Goal: Information Seeking & Learning: Learn about a topic

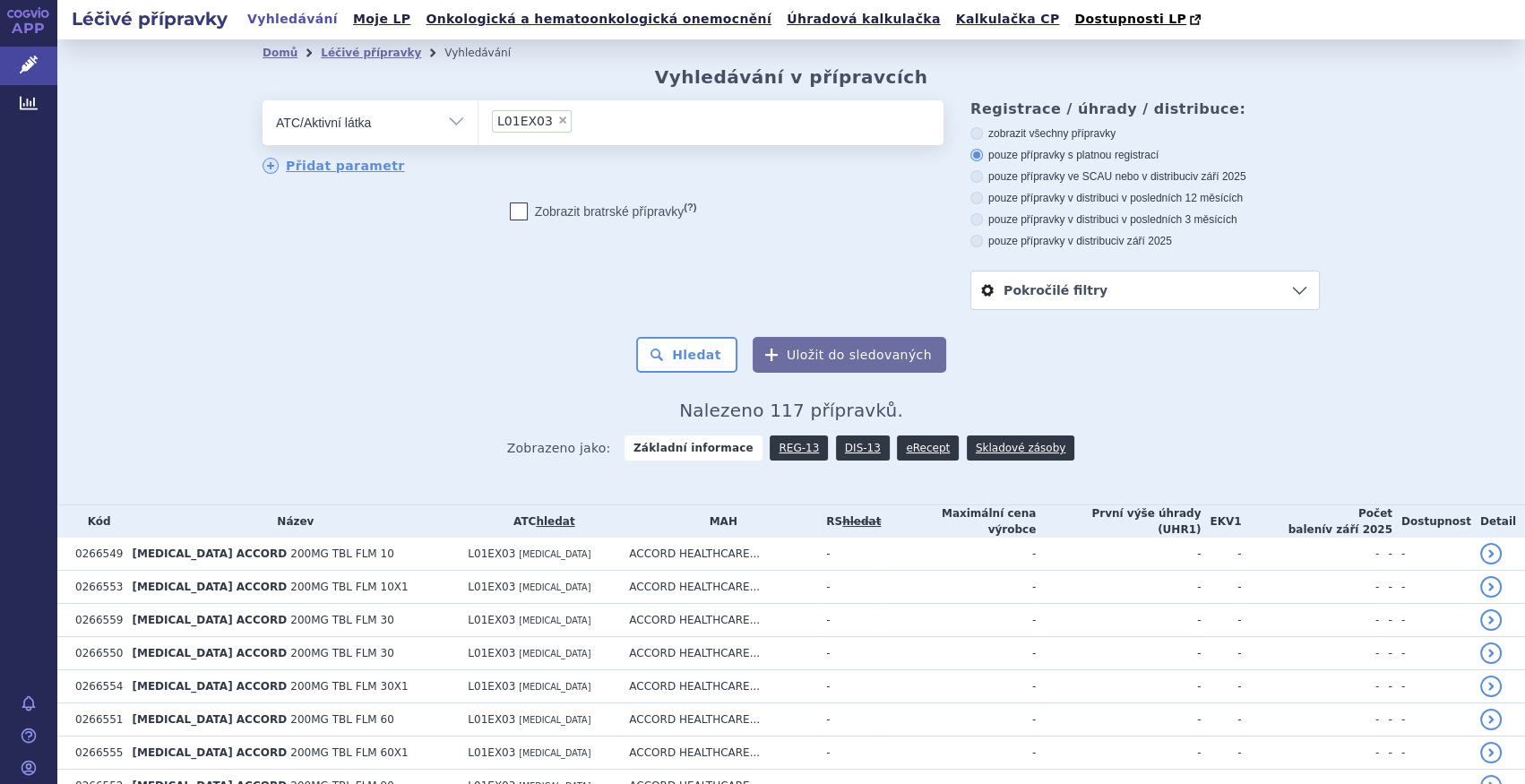
scroll to position [897, 0]
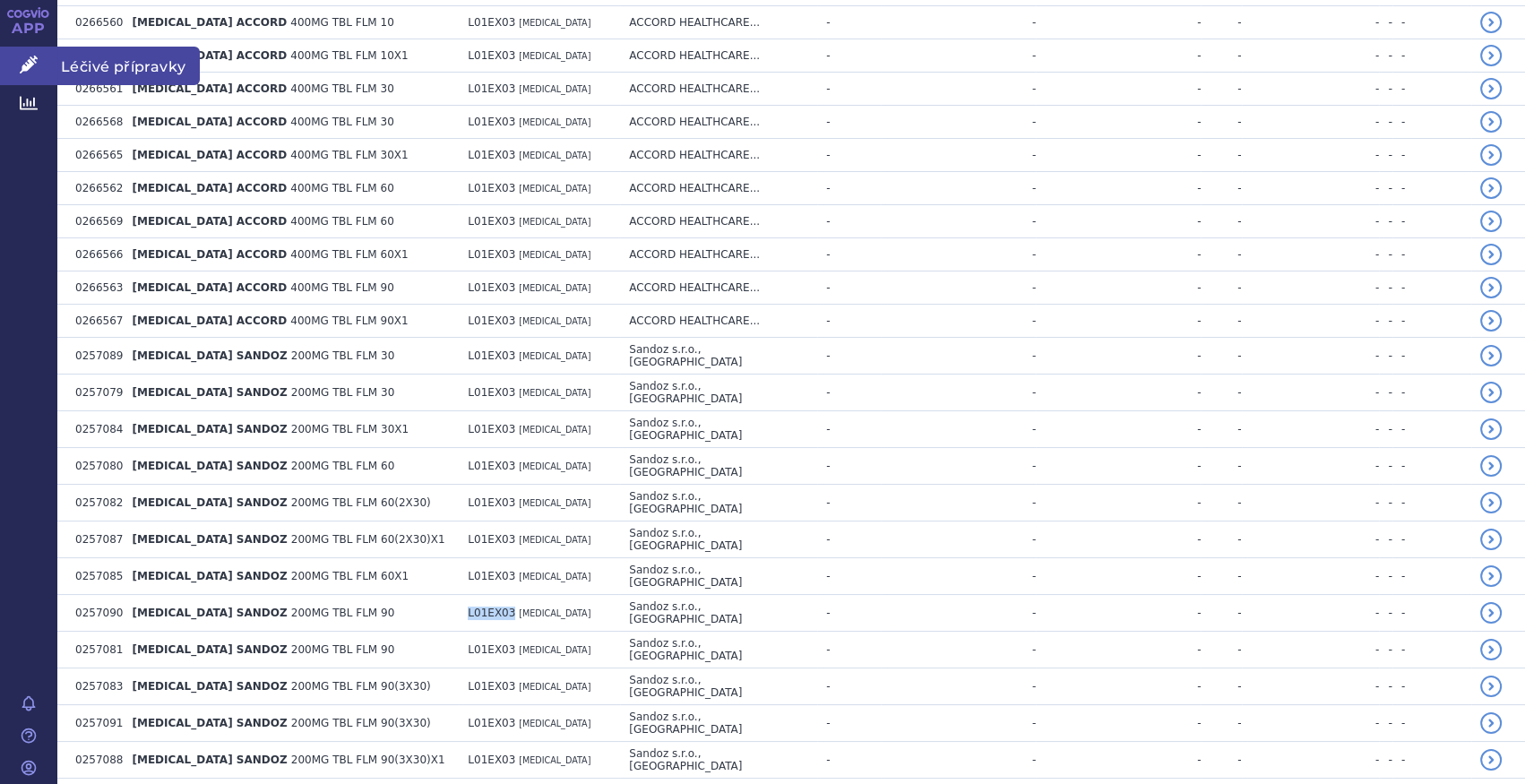
click at [43, 67] on link "Léčivé přípravky" at bounding box center [28, 65] width 58 height 38
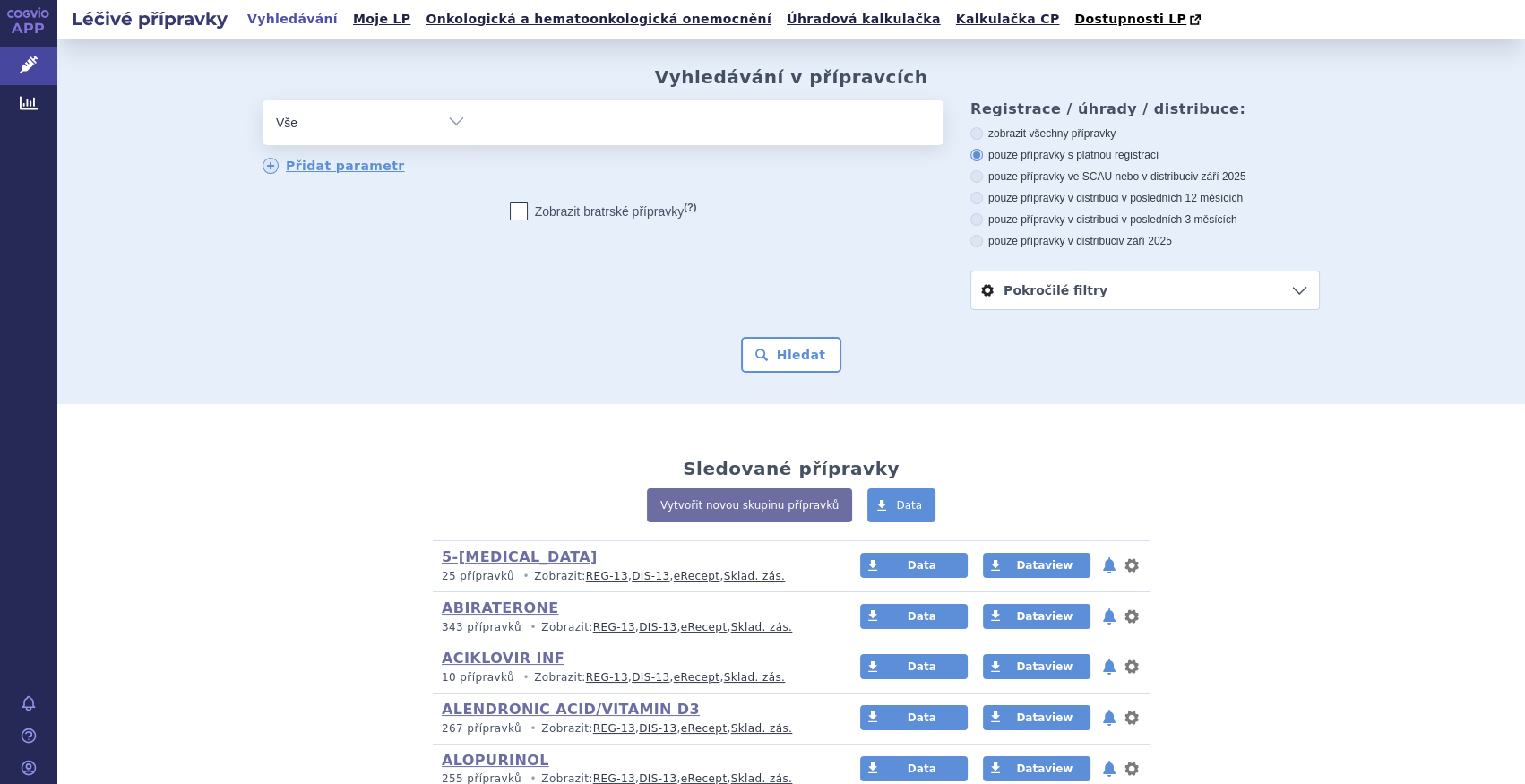
click at [317, 127] on select "Vše Přípravek/SUKL kód MAH VPOIS ATC/Aktivní látka Léková forma Síla" at bounding box center [370, 121] width 215 height 40
click at [311, 141] on select "Vše Přípravek/SUKL kód MAH VPOIS ATC/Aktivní látka Léková forma Síla" at bounding box center [370, 121] width 215 height 40
select select "filter-atc-group"
click at [263, 102] on select "Vše Přípravek/SUKL kód MAH VPOIS ATC/Aktivní látka Léková forma Síla" at bounding box center [370, 121] width 215 height 40
click at [826, 121] on ul at bounding box center [711, 119] width 465 height 38
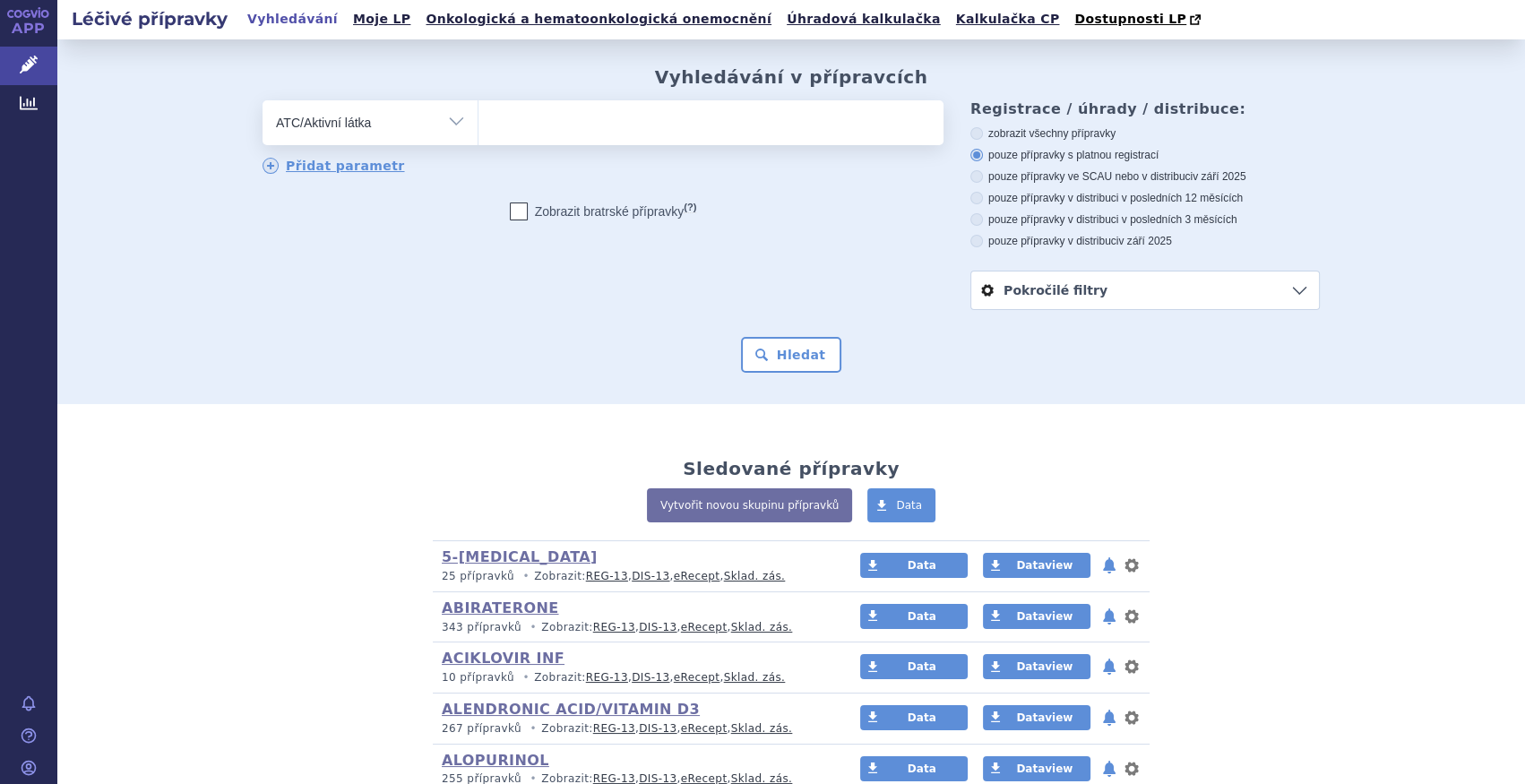
click at [478, 121] on select at bounding box center [478, 122] width 1 height 45
click at [581, 131] on ul at bounding box center [711, 119] width 465 height 38
click at [478, 131] on select at bounding box center [478, 122] width 1 height 45
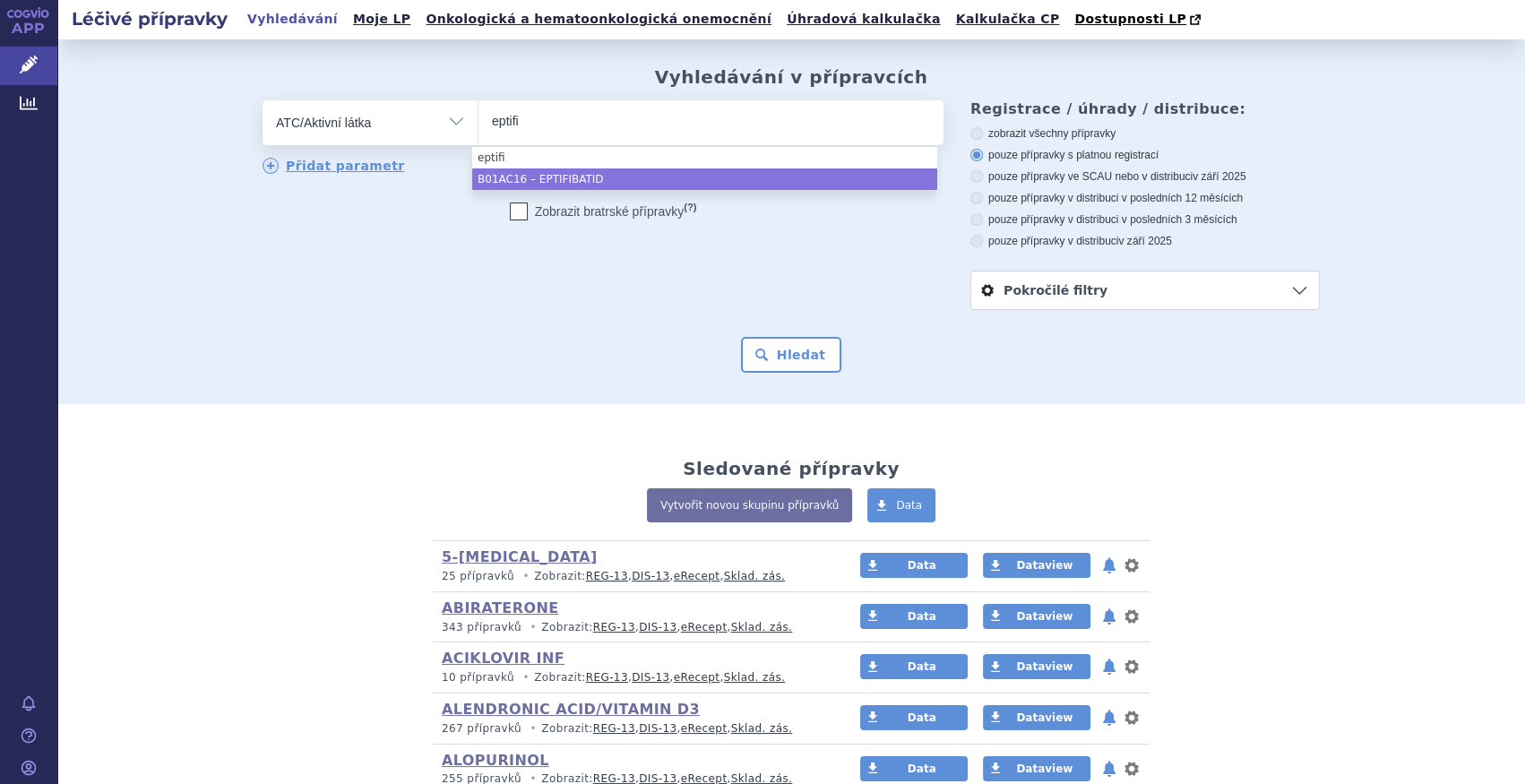
type input "eptifi"
select select "B01AC16"
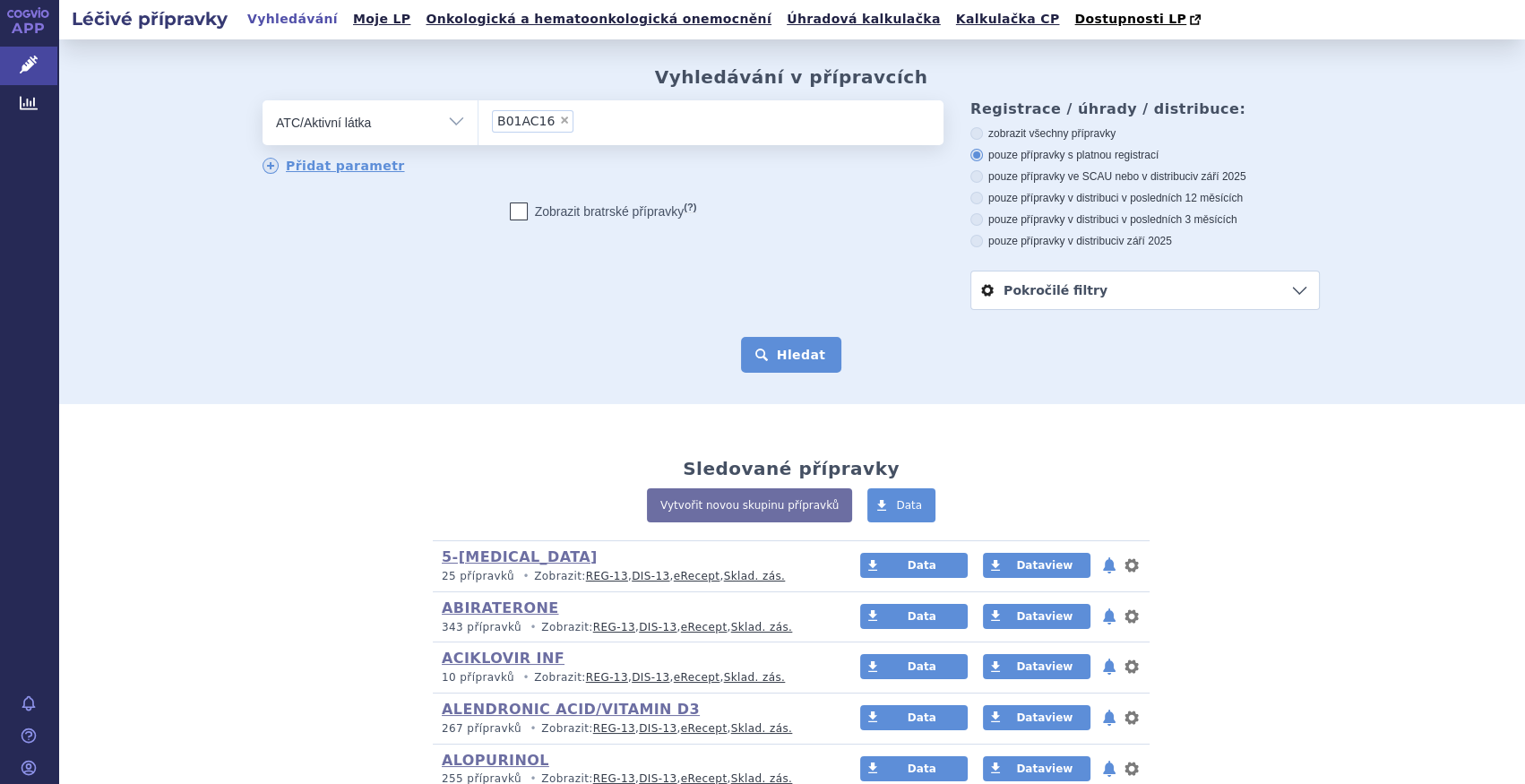
click at [794, 353] on button "Hledat" at bounding box center [791, 354] width 102 height 36
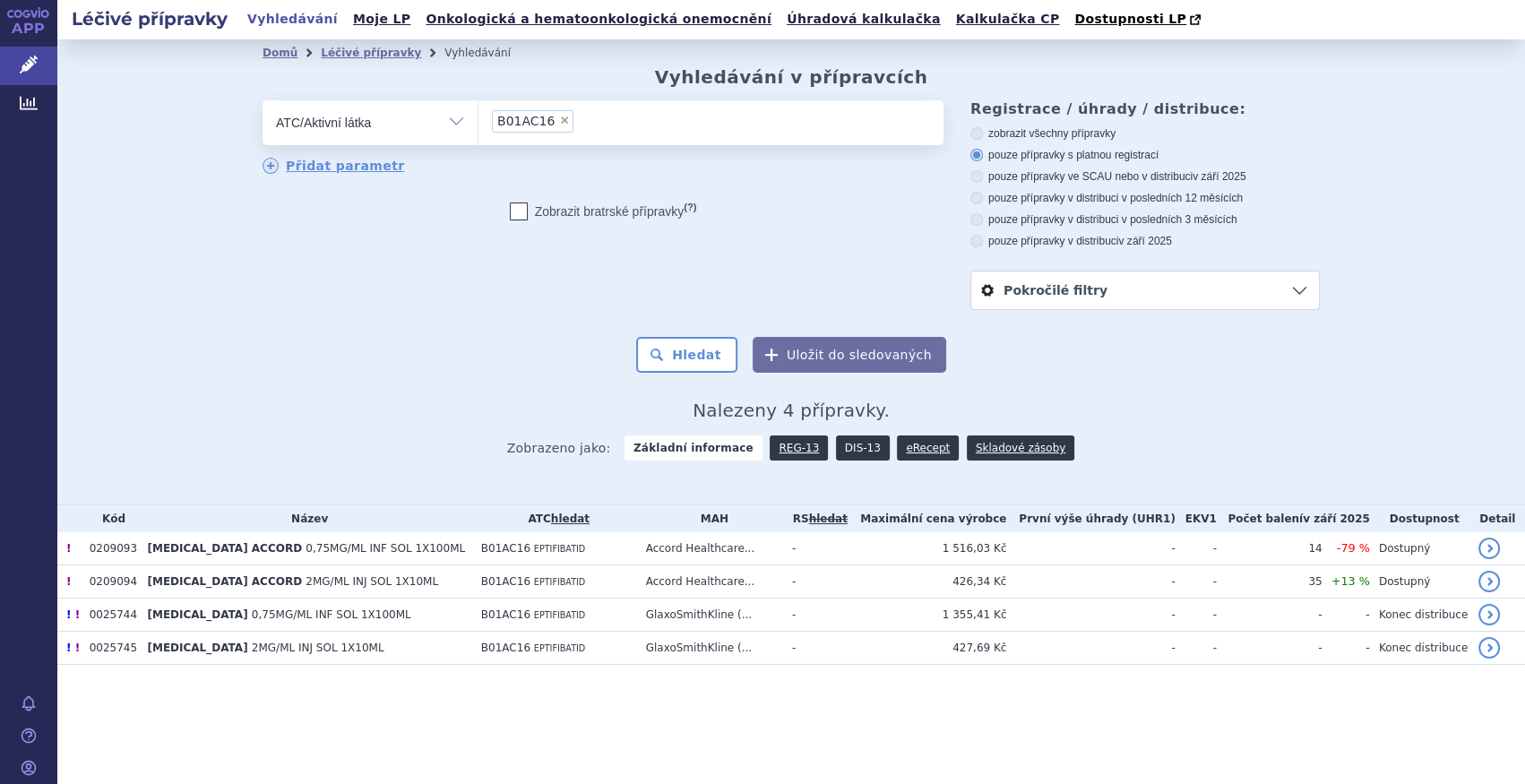
click at [860, 451] on link "DIS-13" at bounding box center [863, 447] width 54 height 25
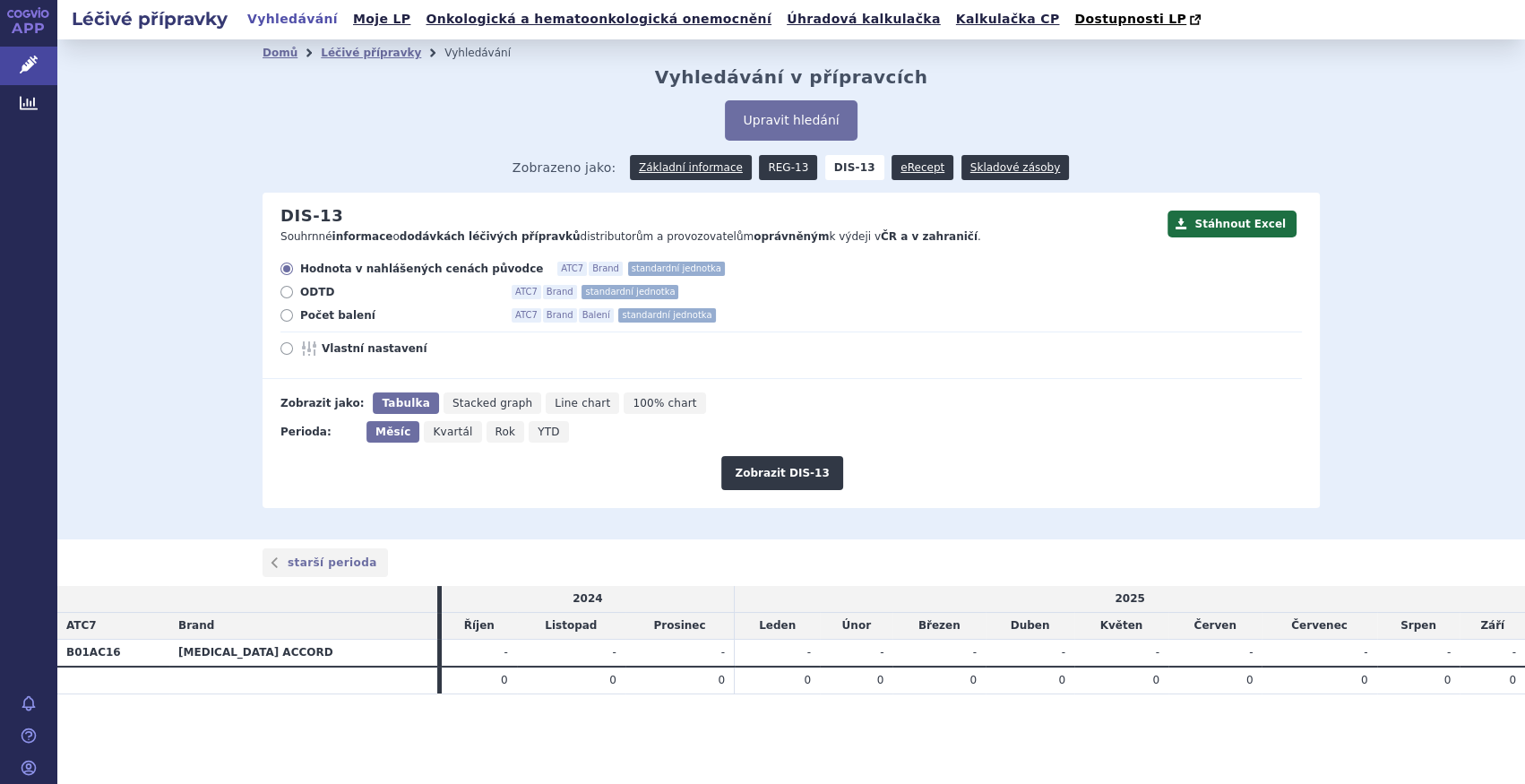
click at [783, 168] on link "REG-13" at bounding box center [789, 166] width 59 height 25
click at [806, 102] on button "Upravit hledání" at bounding box center [791, 121] width 132 height 40
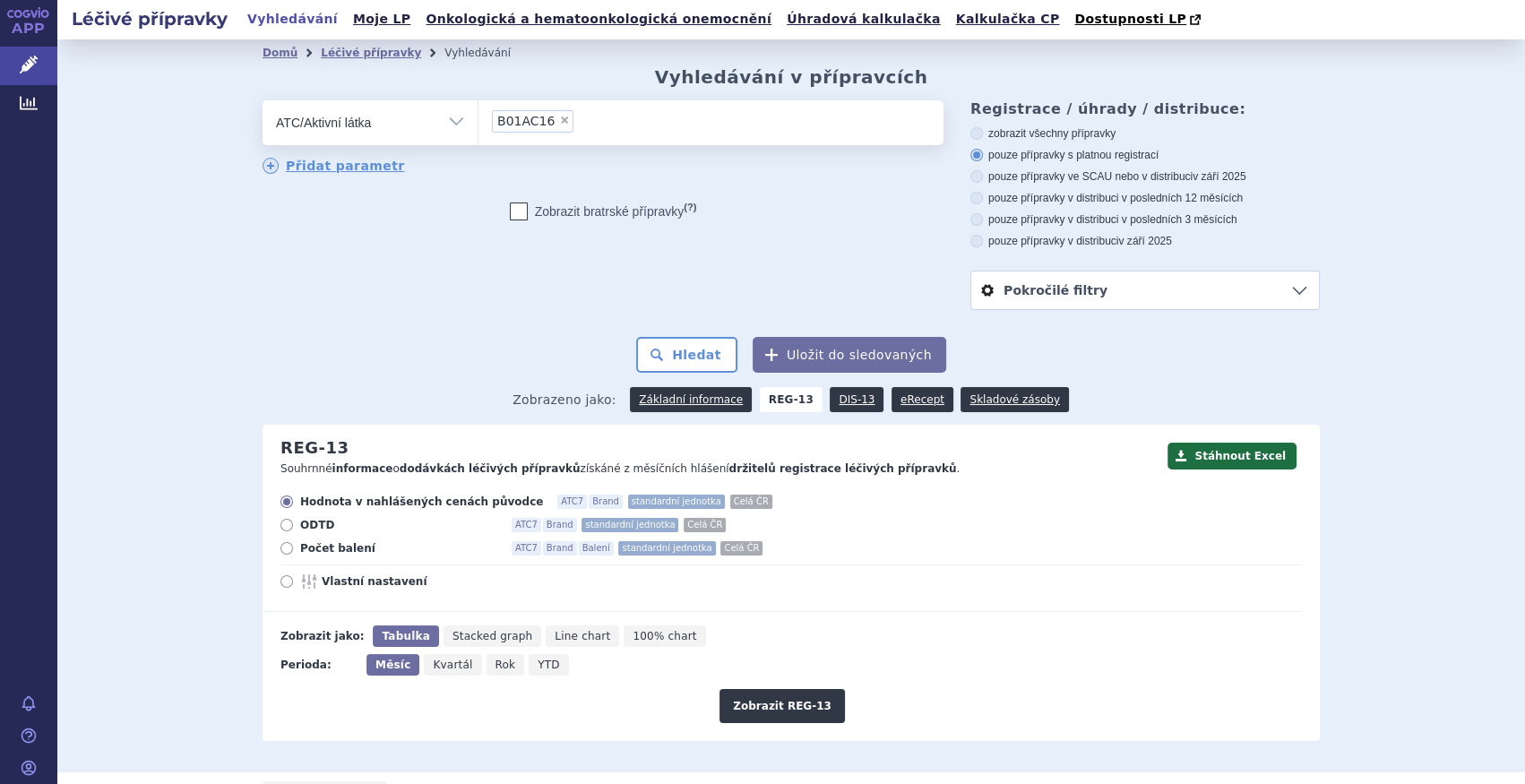
click at [544, 122] on li "× B01AC16" at bounding box center [532, 121] width 81 height 22
click at [478, 122] on select "B01AC16" at bounding box center [478, 122] width 1 height 45
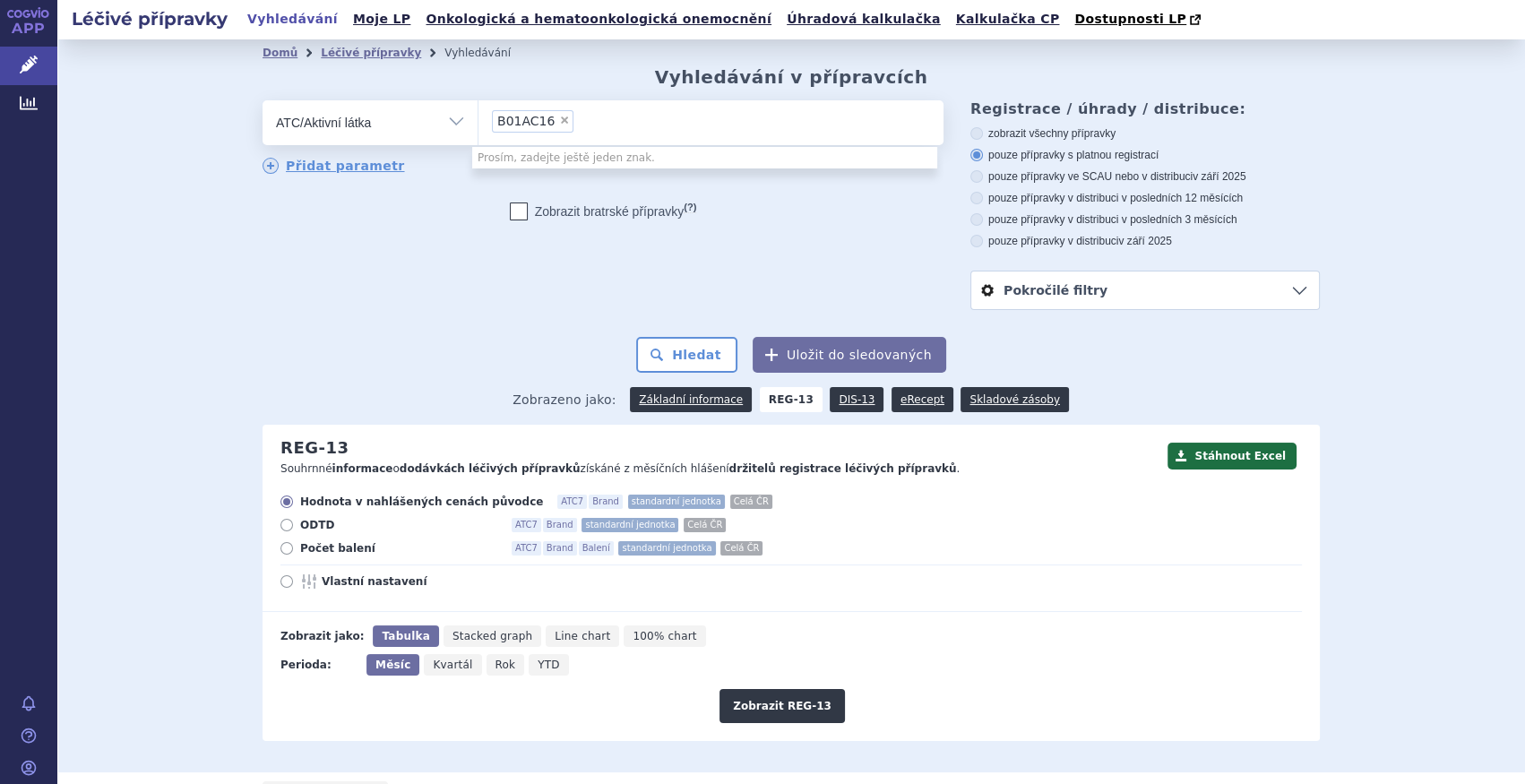
click at [559, 116] on span "×" at bounding box center [564, 120] width 11 height 11
click at [478, 116] on select "B01AC16" at bounding box center [478, 122] width 1 height 45
select select
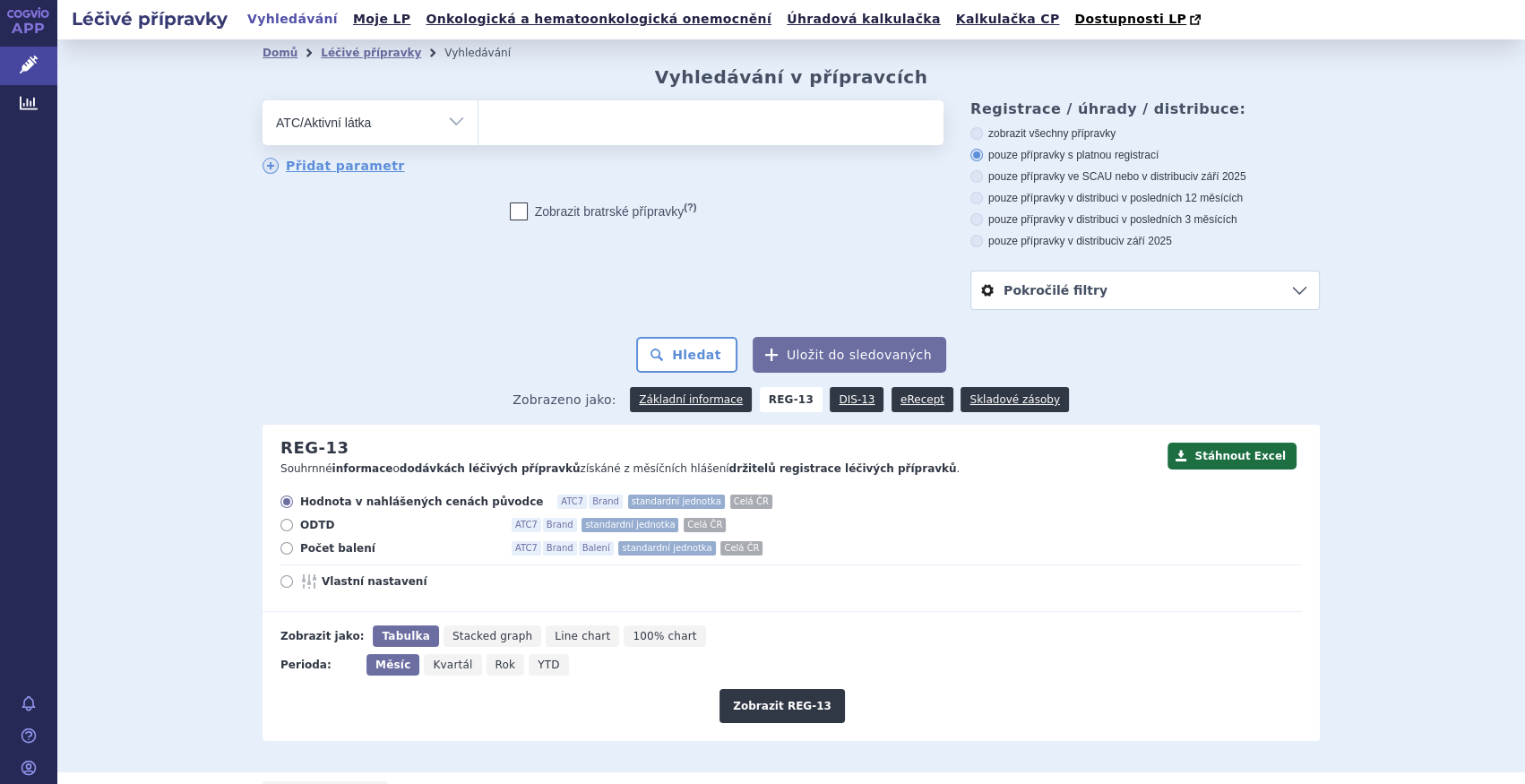
click at [550, 123] on ul at bounding box center [711, 119] width 465 height 38
click at [478, 123] on select at bounding box center [478, 122] width 1 height 45
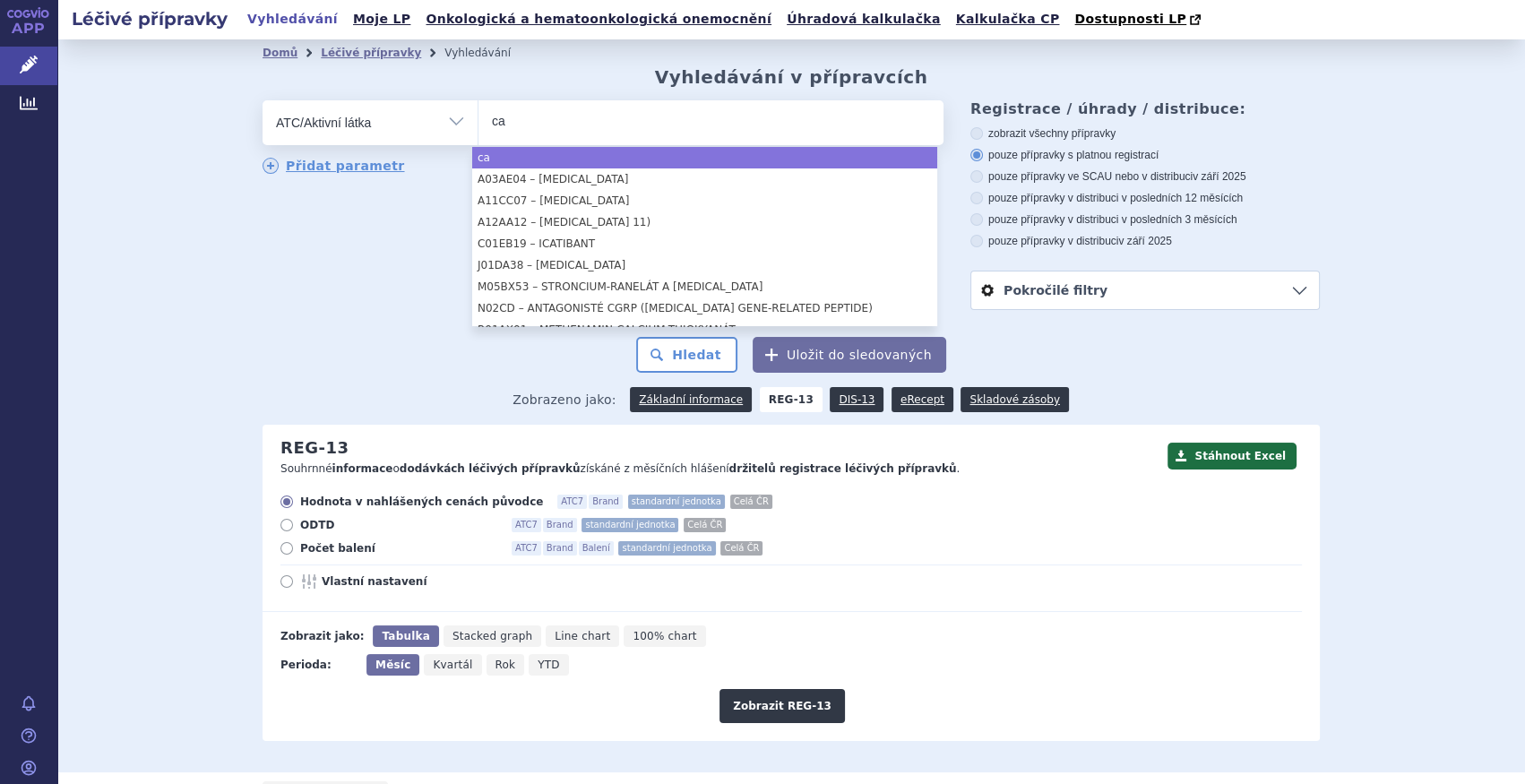
type input "c"
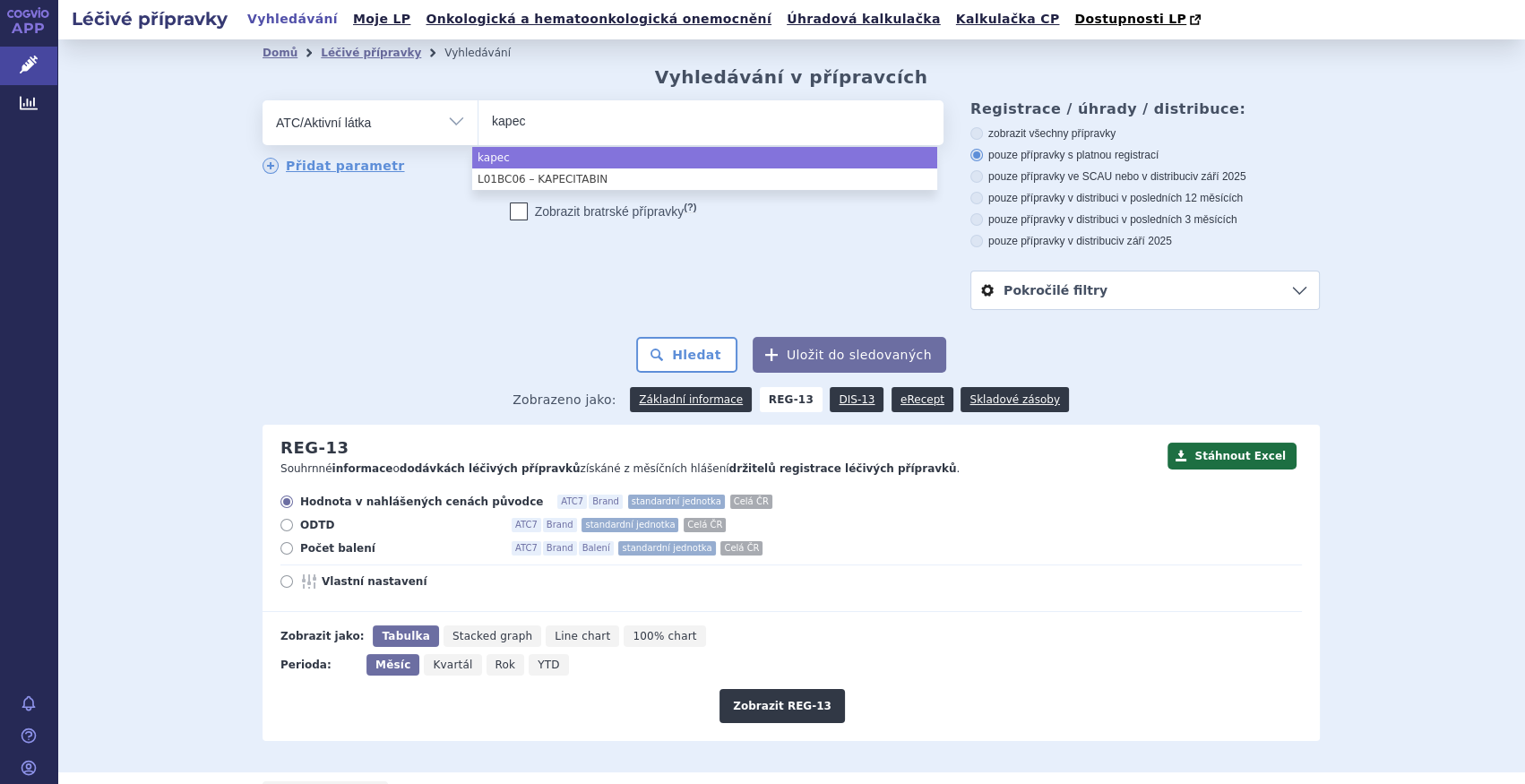
type input "kapec"
select select "L01BC06"
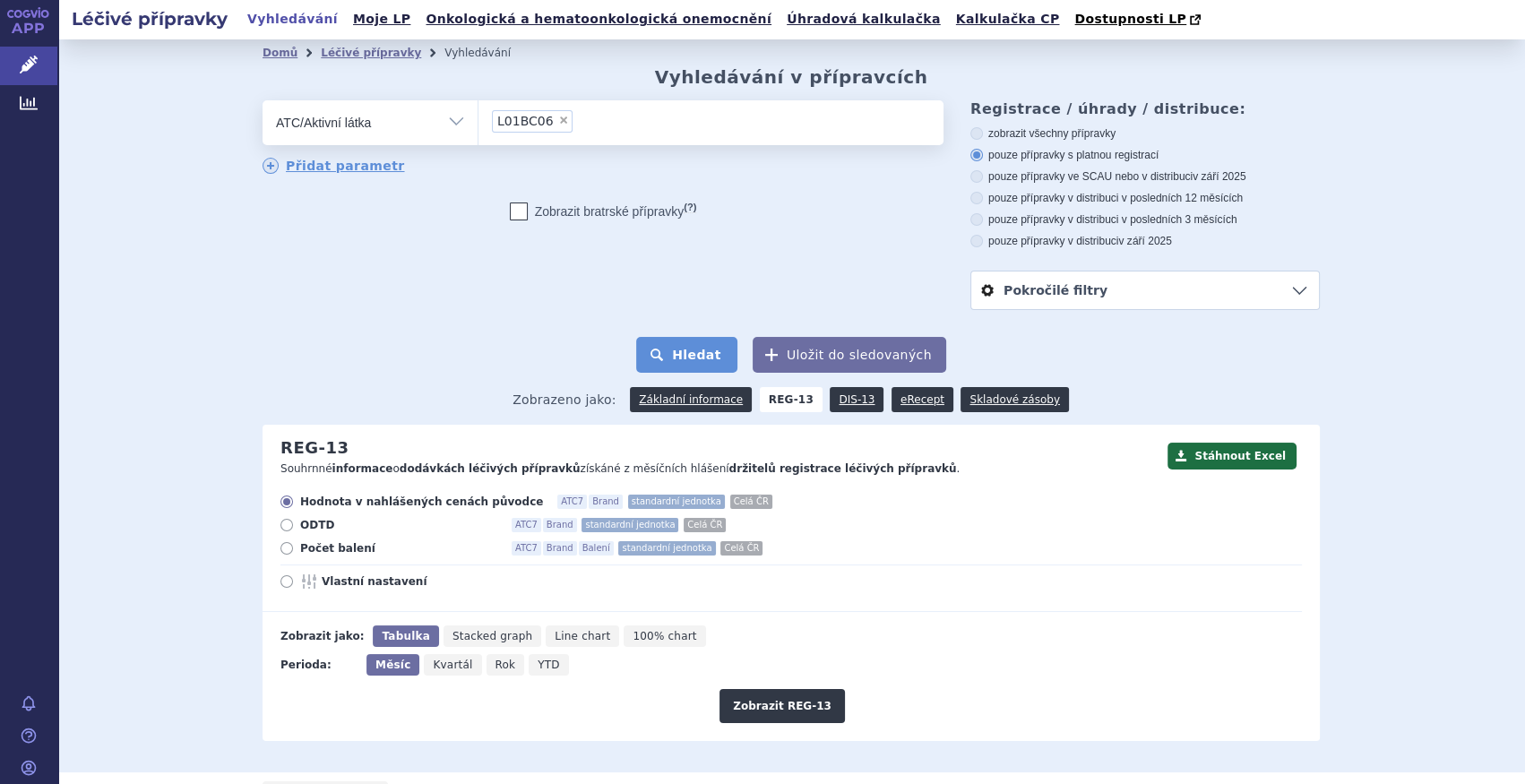
click at [725, 354] on button "Hledat" at bounding box center [687, 354] width 102 height 36
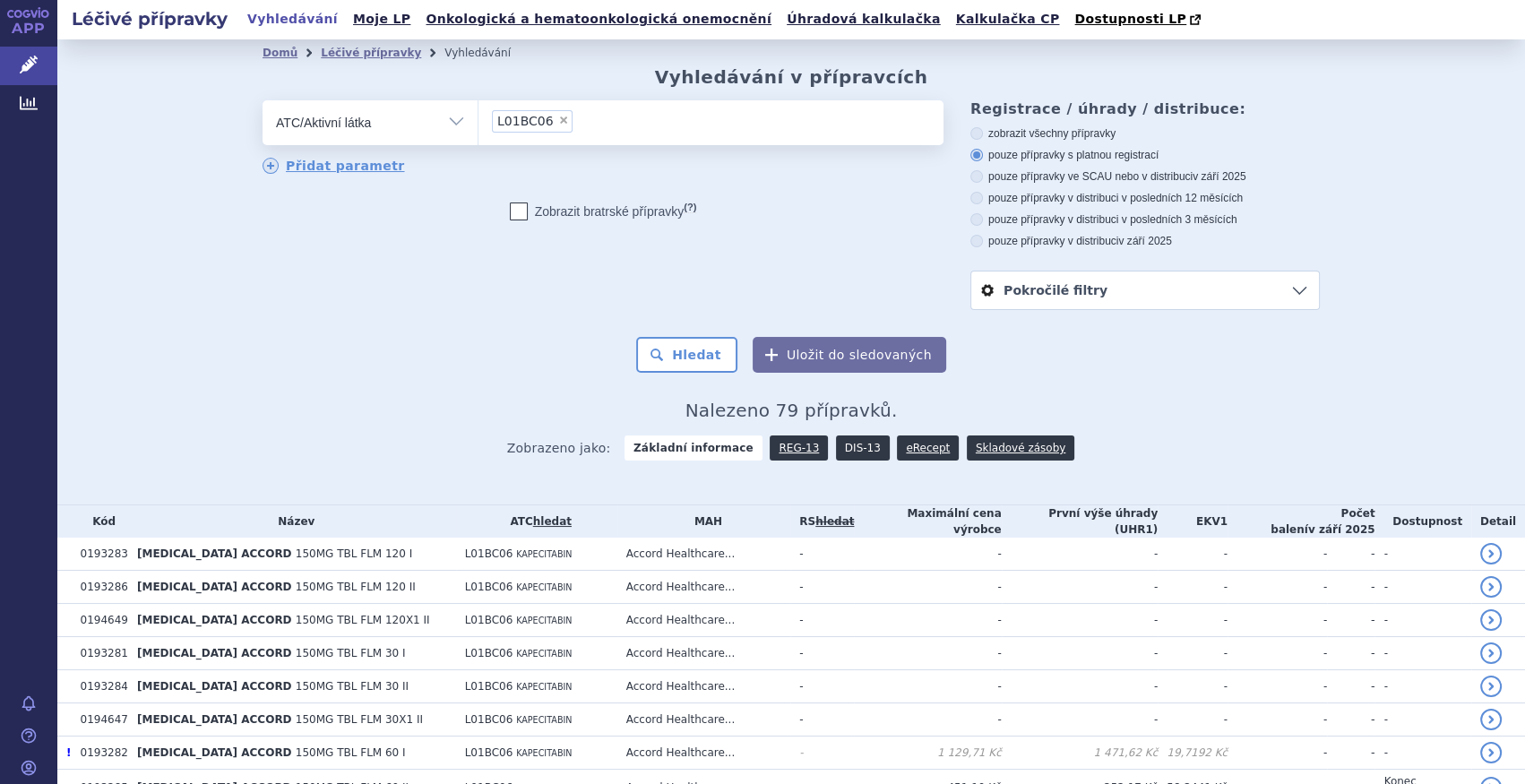
click at [853, 452] on link "DIS-13" at bounding box center [863, 447] width 54 height 25
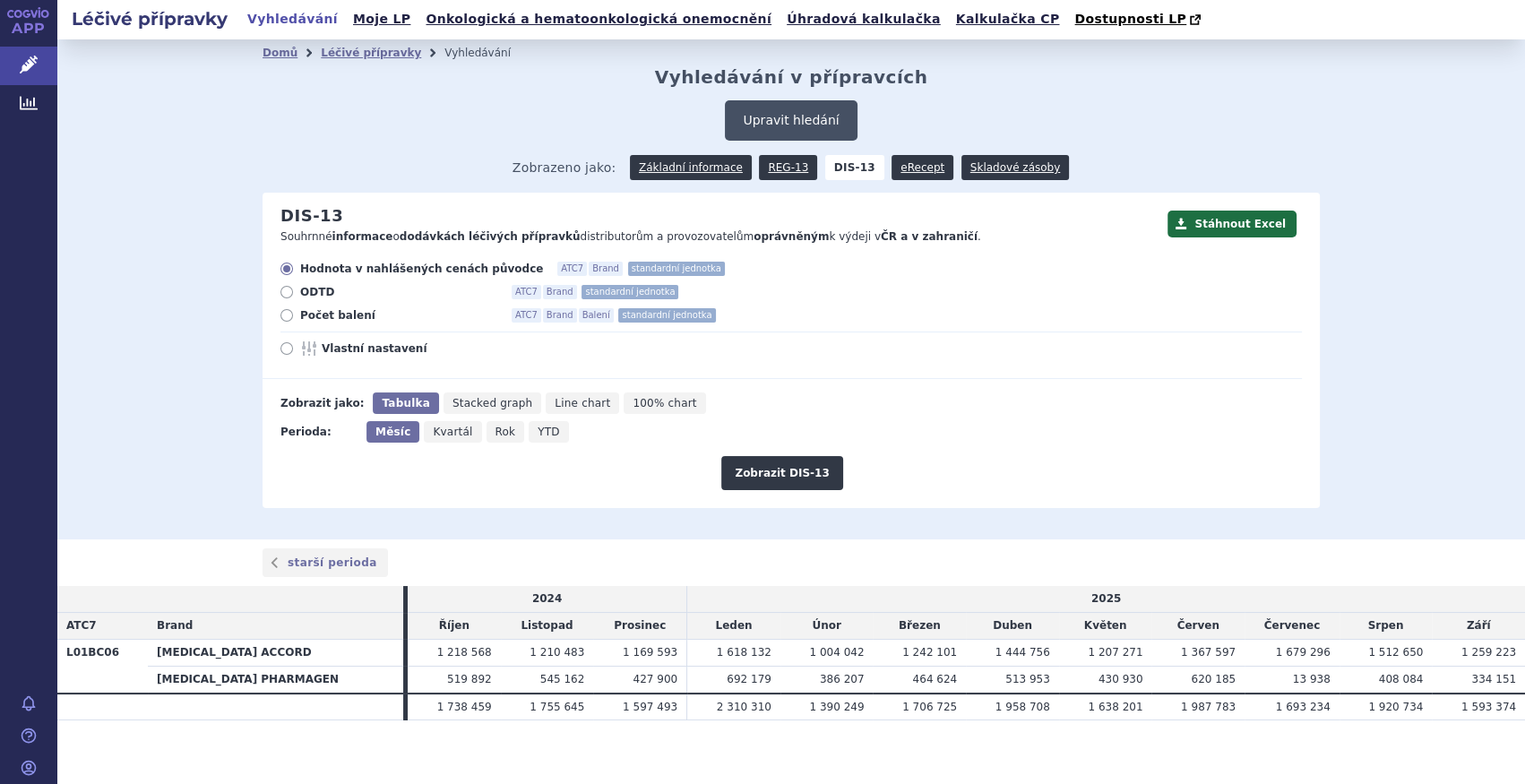
click at [762, 112] on button "Upravit hledání" at bounding box center [791, 121] width 132 height 40
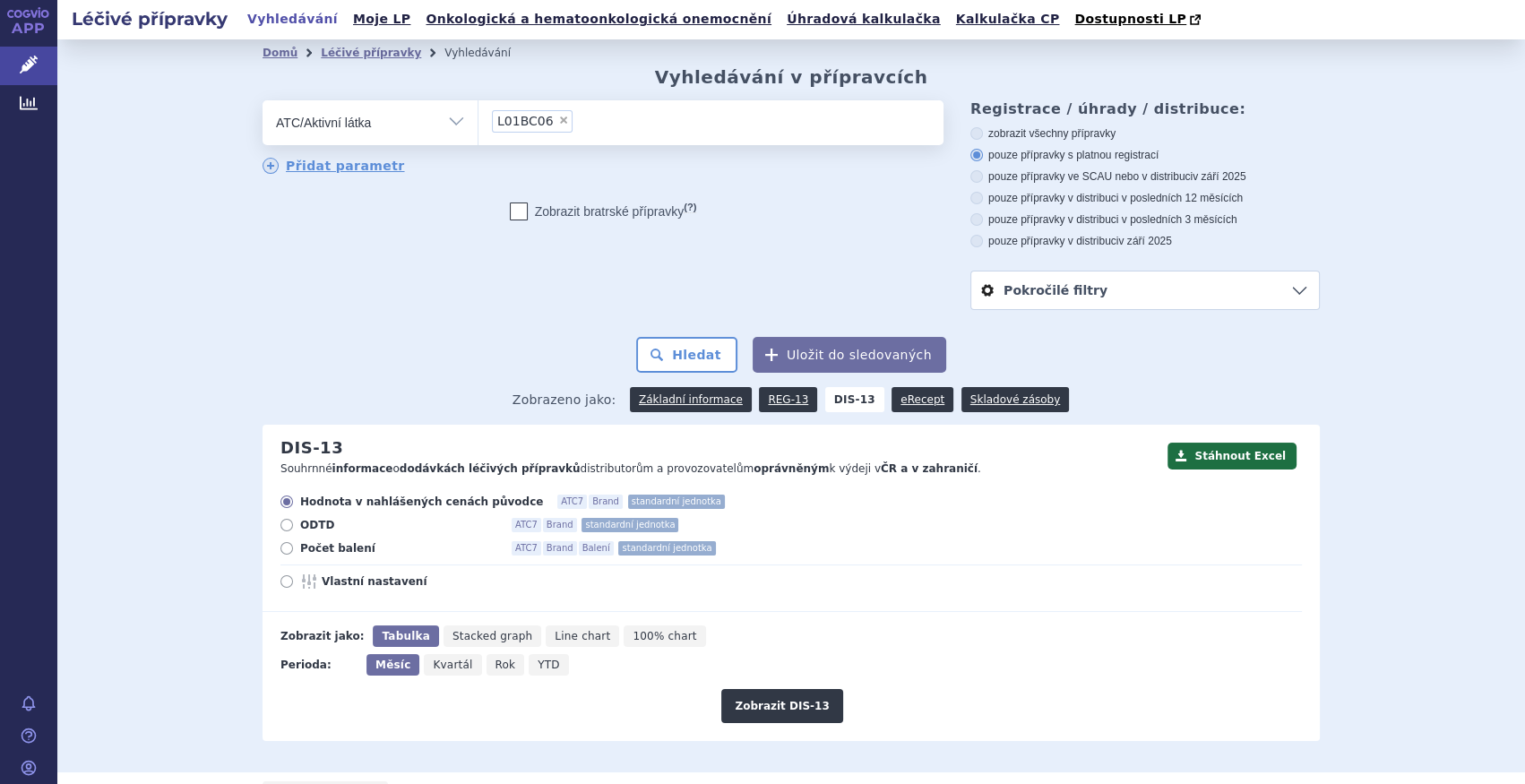
click at [546, 114] on li "× L01BC06" at bounding box center [532, 121] width 81 height 22
click at [478, 114] on select "L01BC06" at bounding box center [478, 122] width 1 height 45
click at [558, 124] on span "×" at bounding box center [564, 120] width 11 height 11
click at [478, 124] on select "L01BC06" at bounding box center [478, 122] width 1 height 45
select select
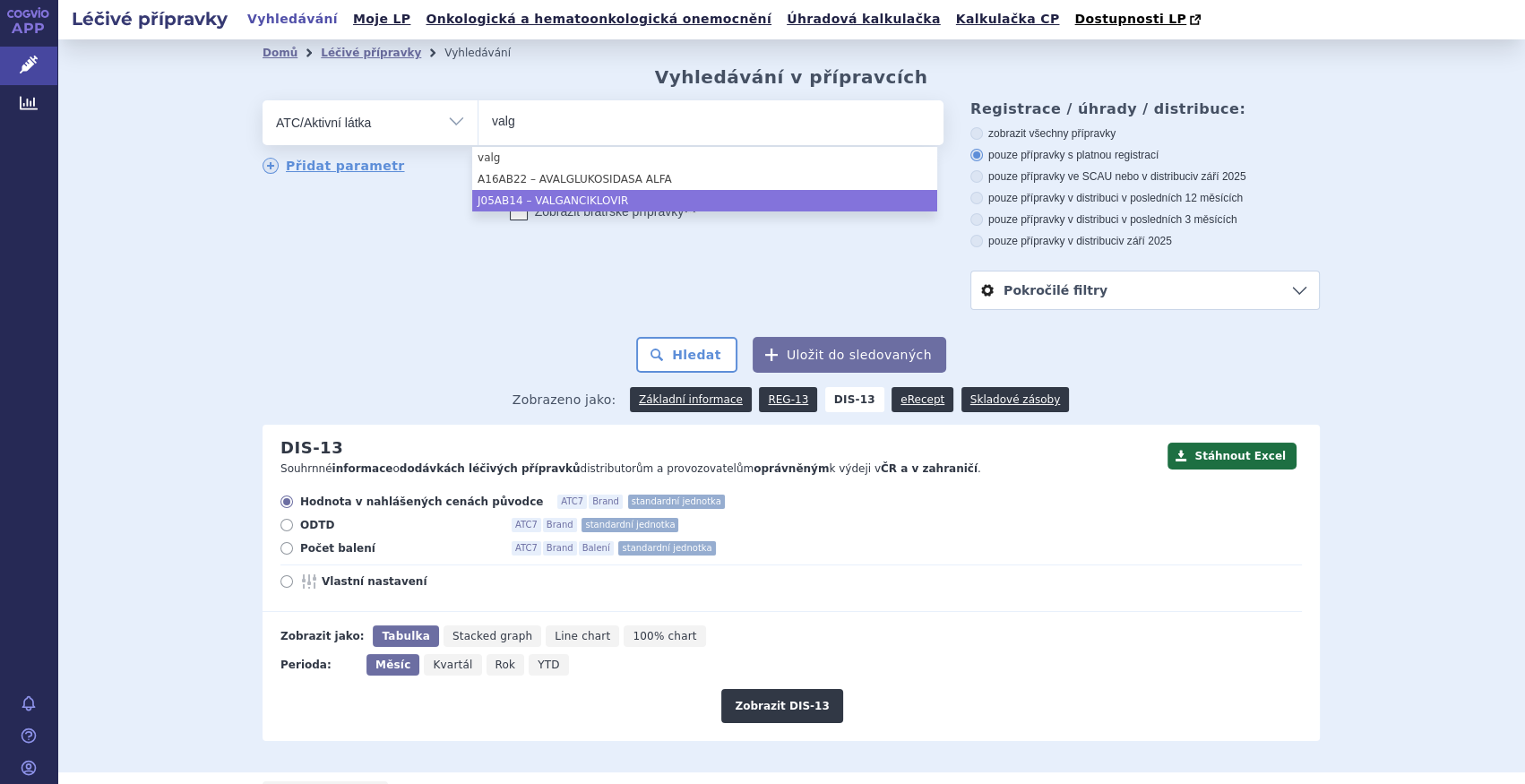
type input "valg"
select select "J05AB14"
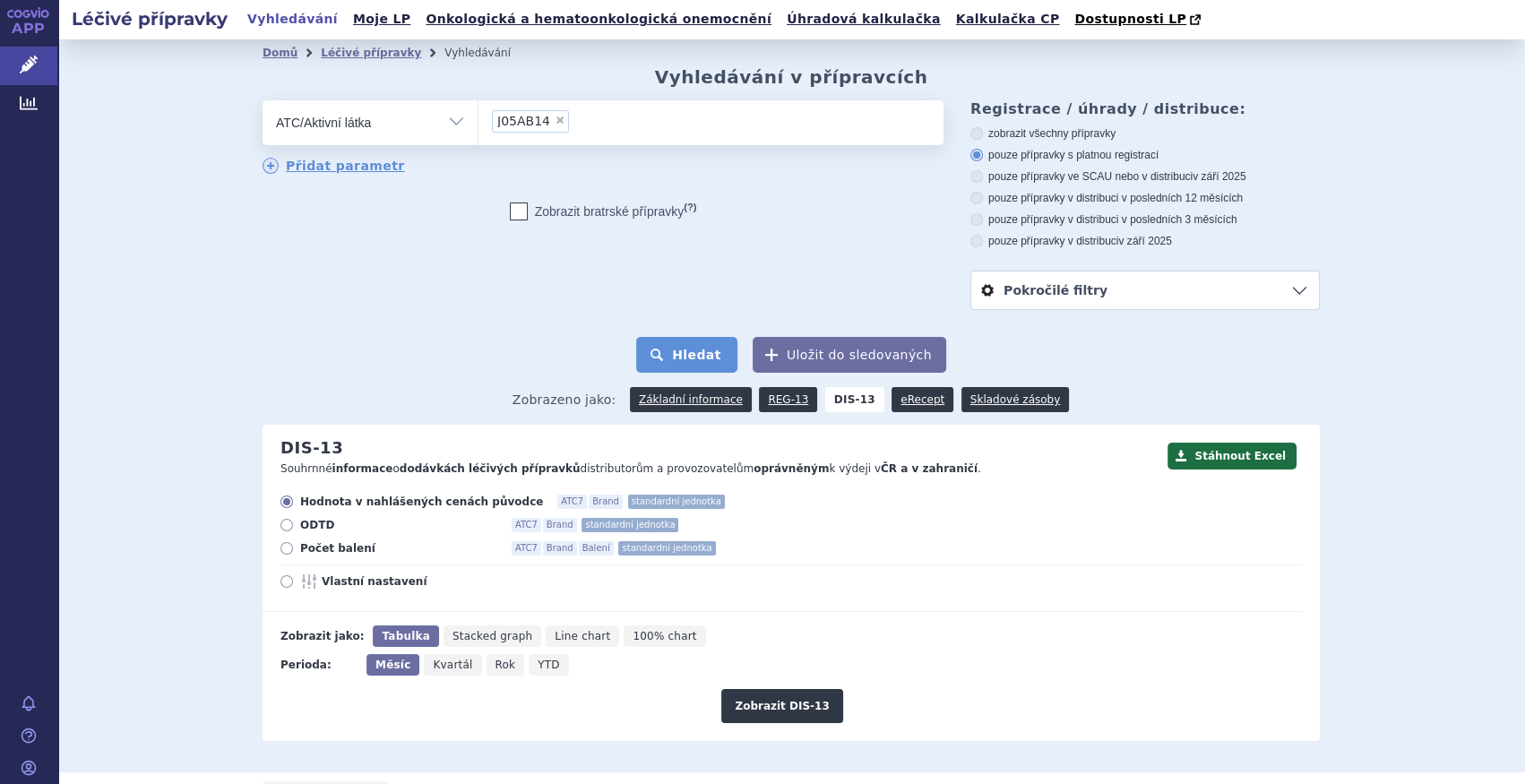
click at [713, 354] on button "Hledat" at bounding box center [687, 354] width 102 height 36
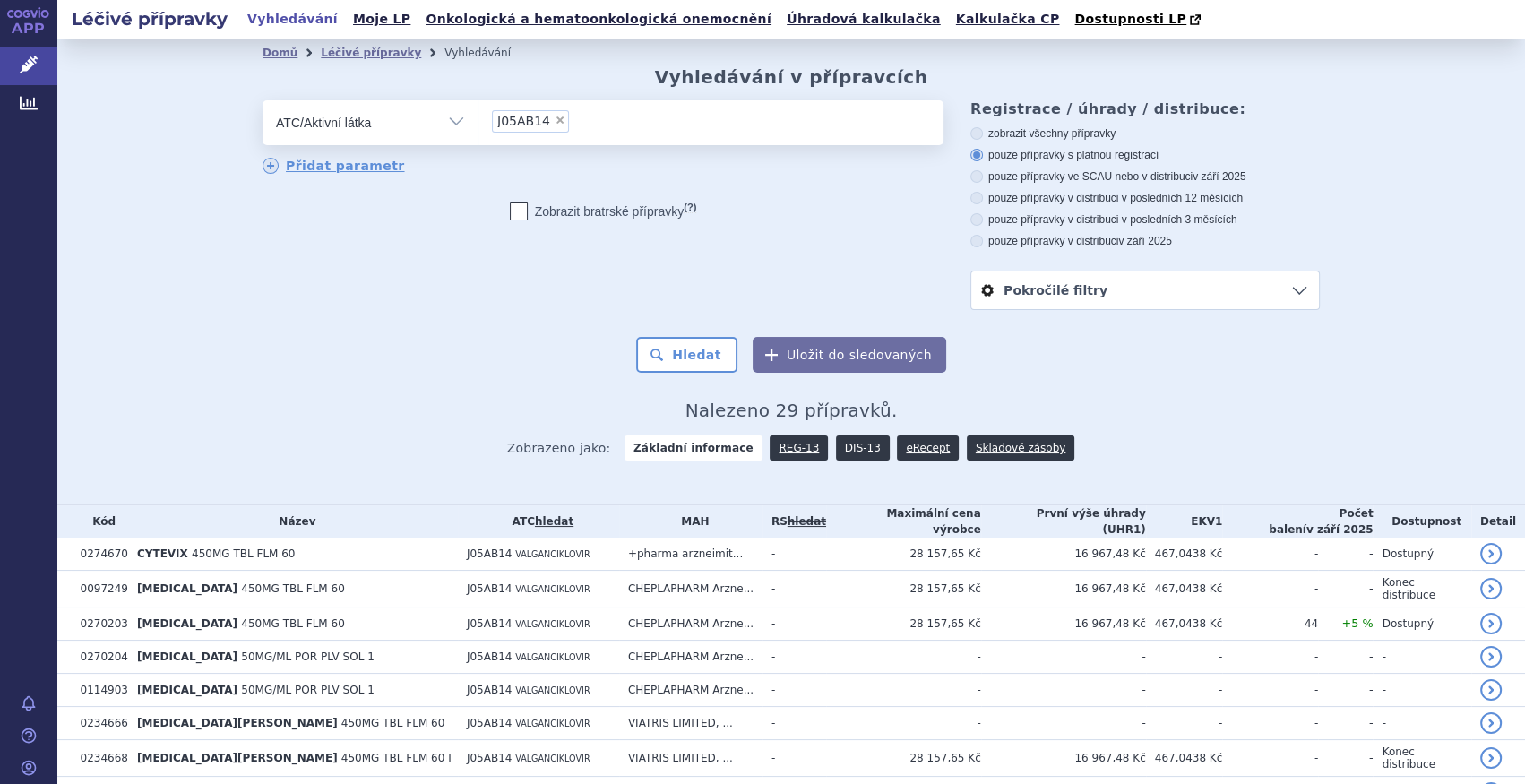
click at [854, 452] on link "DIS-13" at bounding box center [863, 447] width 54 height 25
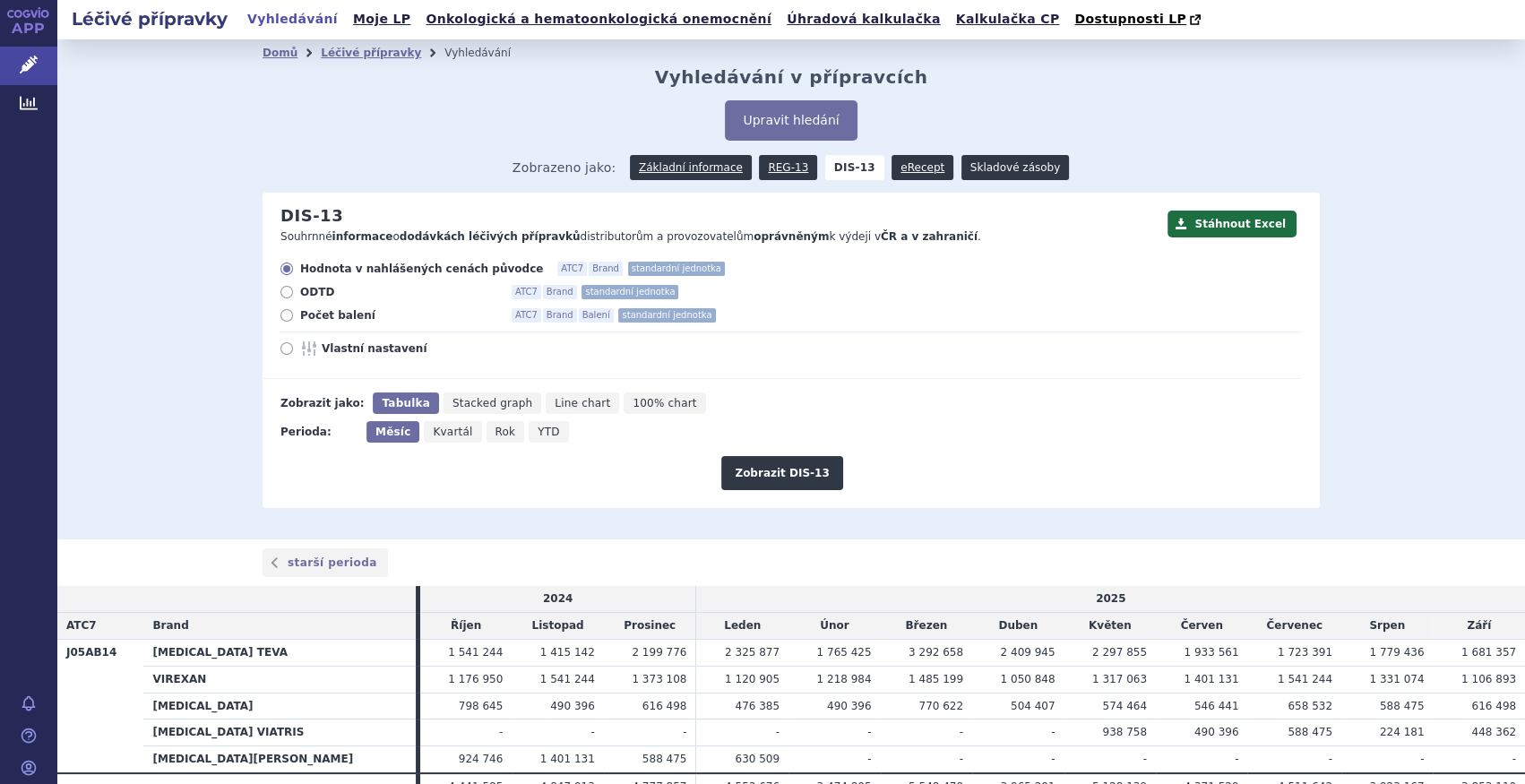
click at [990, 171] on link "Skladové zásoby" at bounding box center [1015, 166] width 108 height 25
click at [333, 323] on span "Počet balení" at bounding box center [399, 316] width 198 height 15
click at [294, 323] on input "Počet balení ATC7 Brand Balení standardní jednotka" at bounding box center [288, 317] width 12 height 12
radio input "true"
click at [794, 475] on button "Zobrazit DIS-13" at bounding box center [782, 473] width 121 height 34
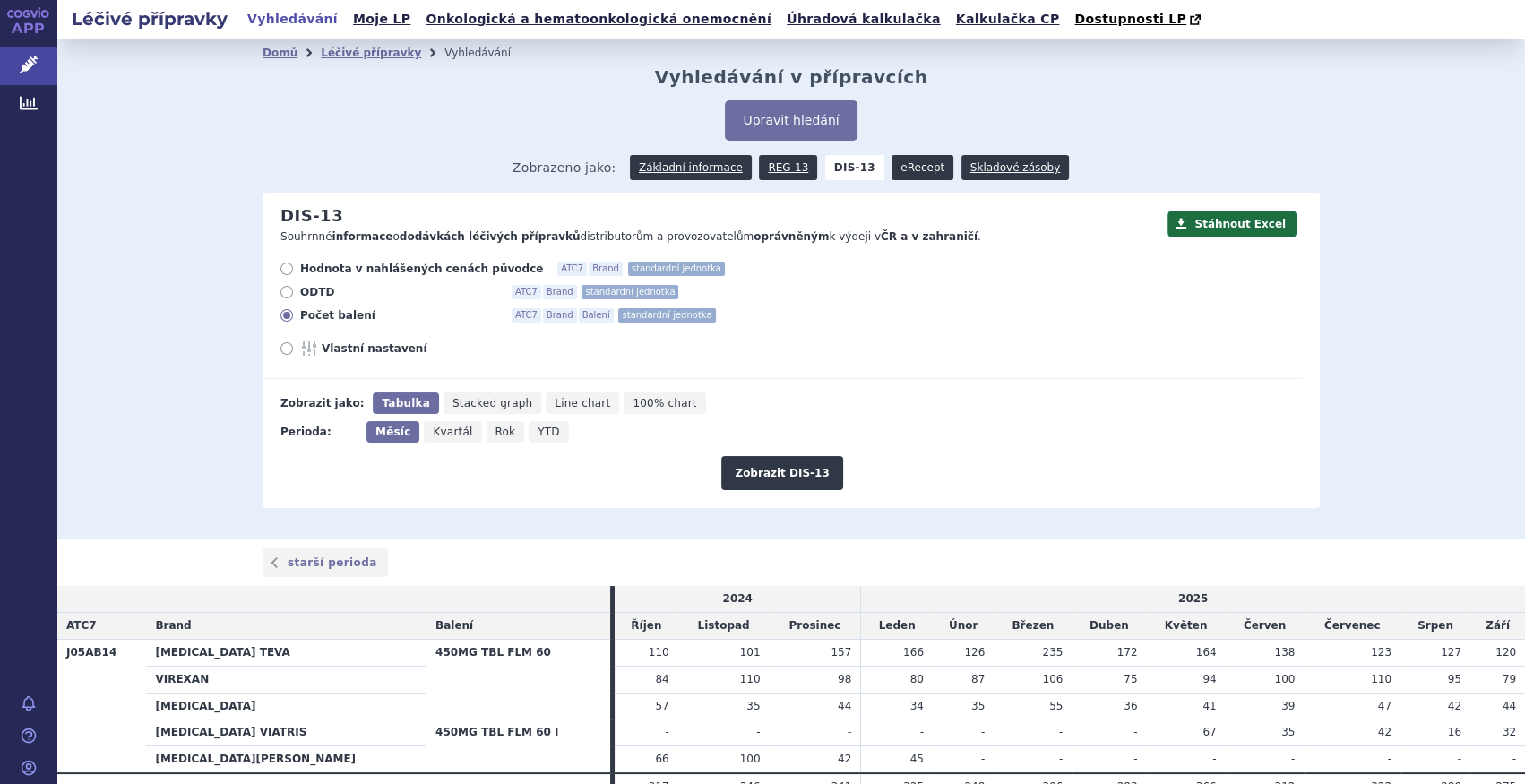
click at [896, 172] on link "eRecept" at bounding box center [923, 166] width 62 height 25
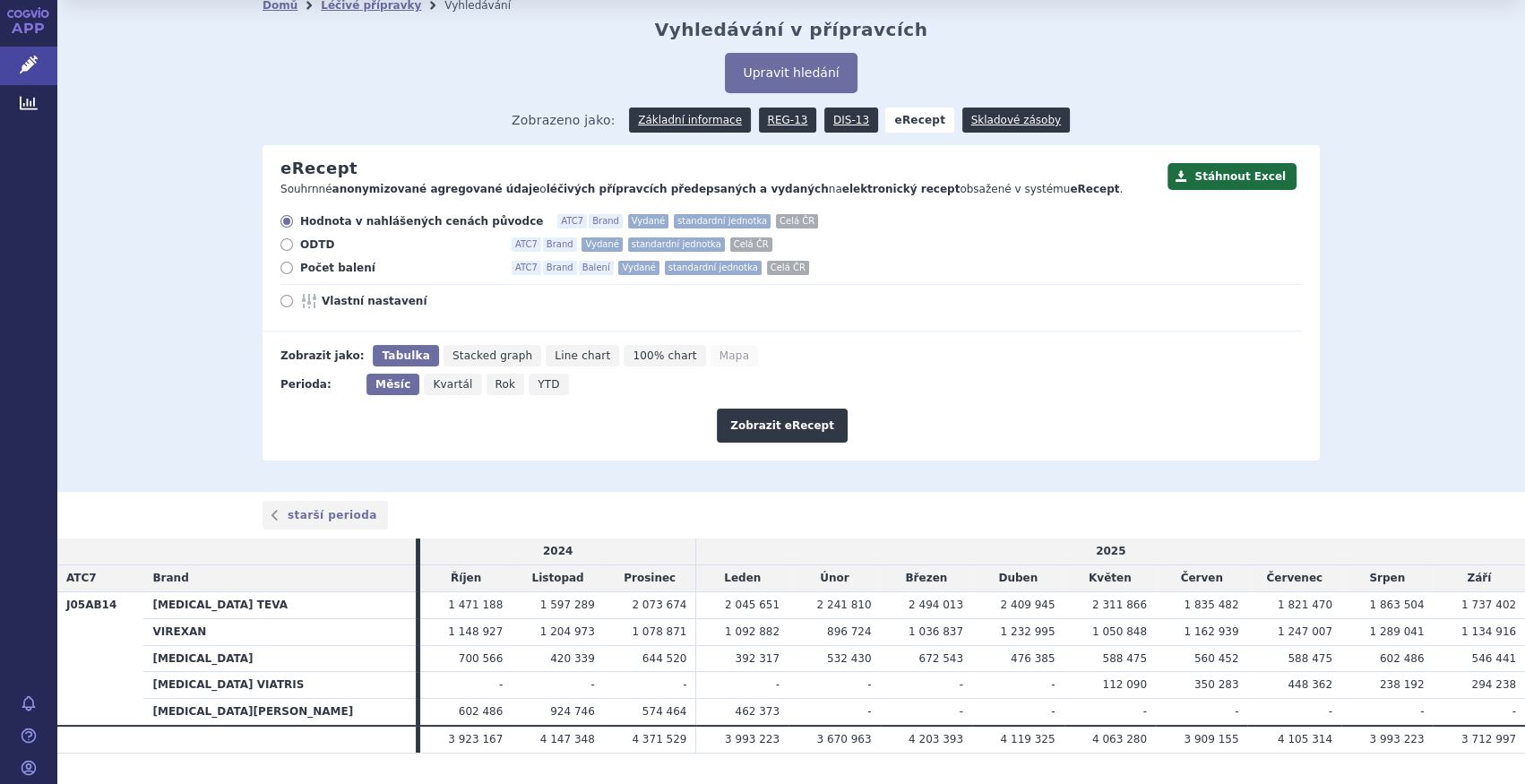
scroll to position [90, 0]
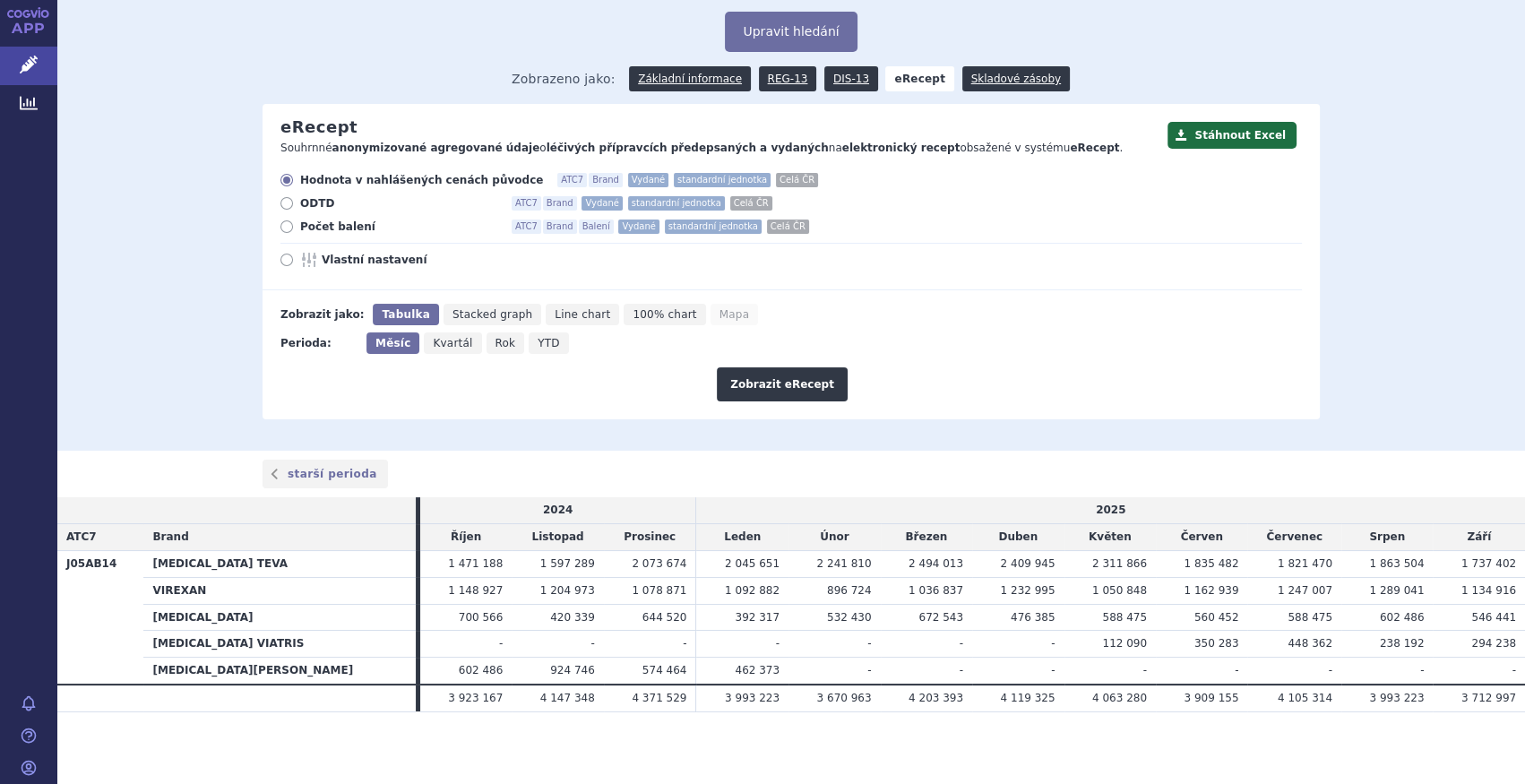
click at [327, 216] on div "Hodnota v nahlášených cenách původce ATC7 Brand Vydané standardní jednotka Celá…" at bounding box center [782, 231] width 1039 height 117
click at [352, 232] on span "Počet balení" at bounding box center [399, 227] width 198 height 15
click at [294, 232] on input "Počet balení ATC7 Brand Balení Vydané standardní jednotka Celá ČR" at bounding box center [288, 229] width 12 height 12
radio input "true"
click at [823, 390] on button "Zobrazit eRecept" at bounding box center [782, 384] width 131 height 34
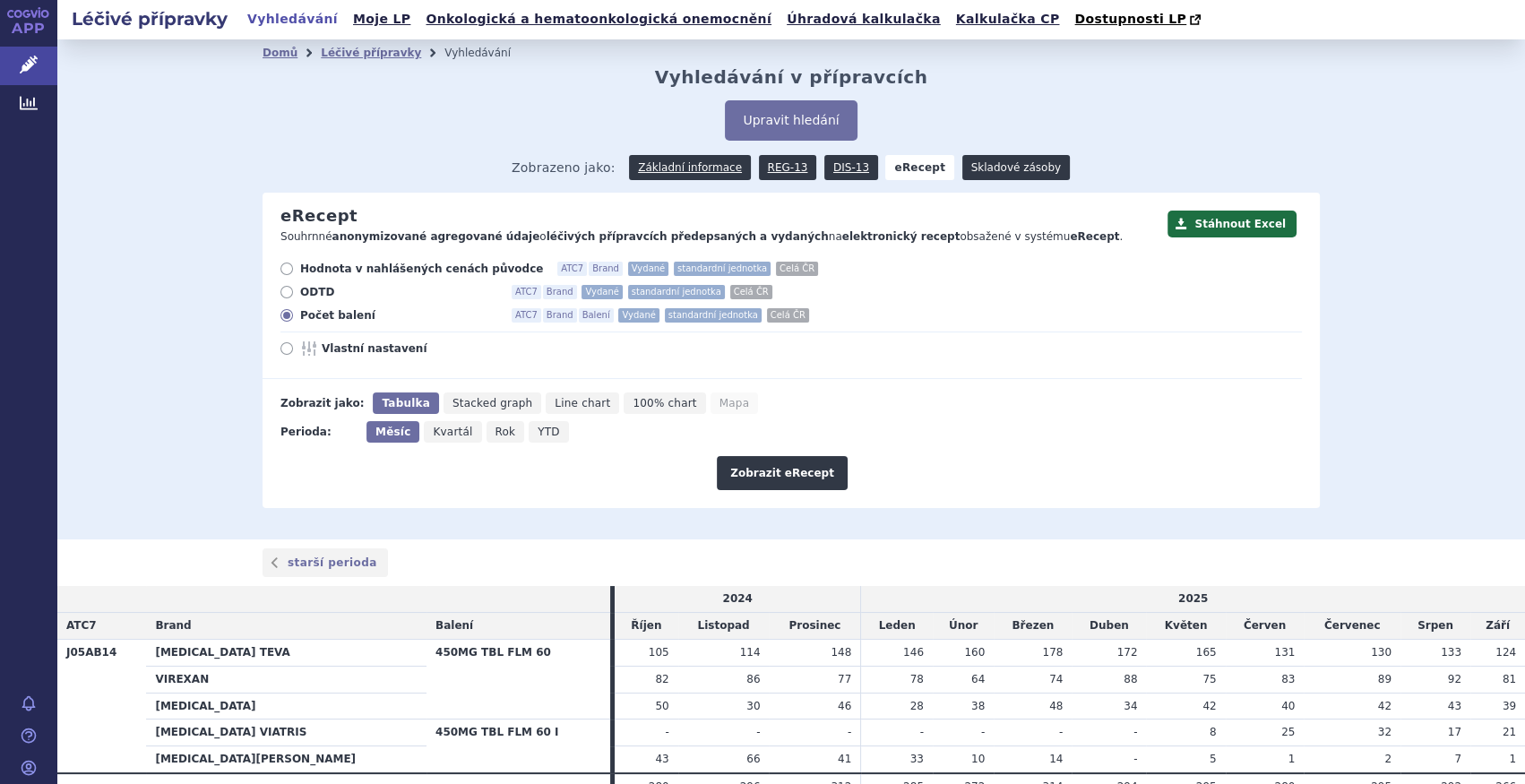
click at [1004, 163] on link "Skladové zásoby" at bounding box center [1016, 166] width 108 height 25
click at [330, 356] on span "Vlastní nastavení" at bounding box center [421, 349] width 198 height 15
click at [294, 357] on input "Vlastní nastavení" at bounding box center [288, 350] width 12 height 12
radio input "true"
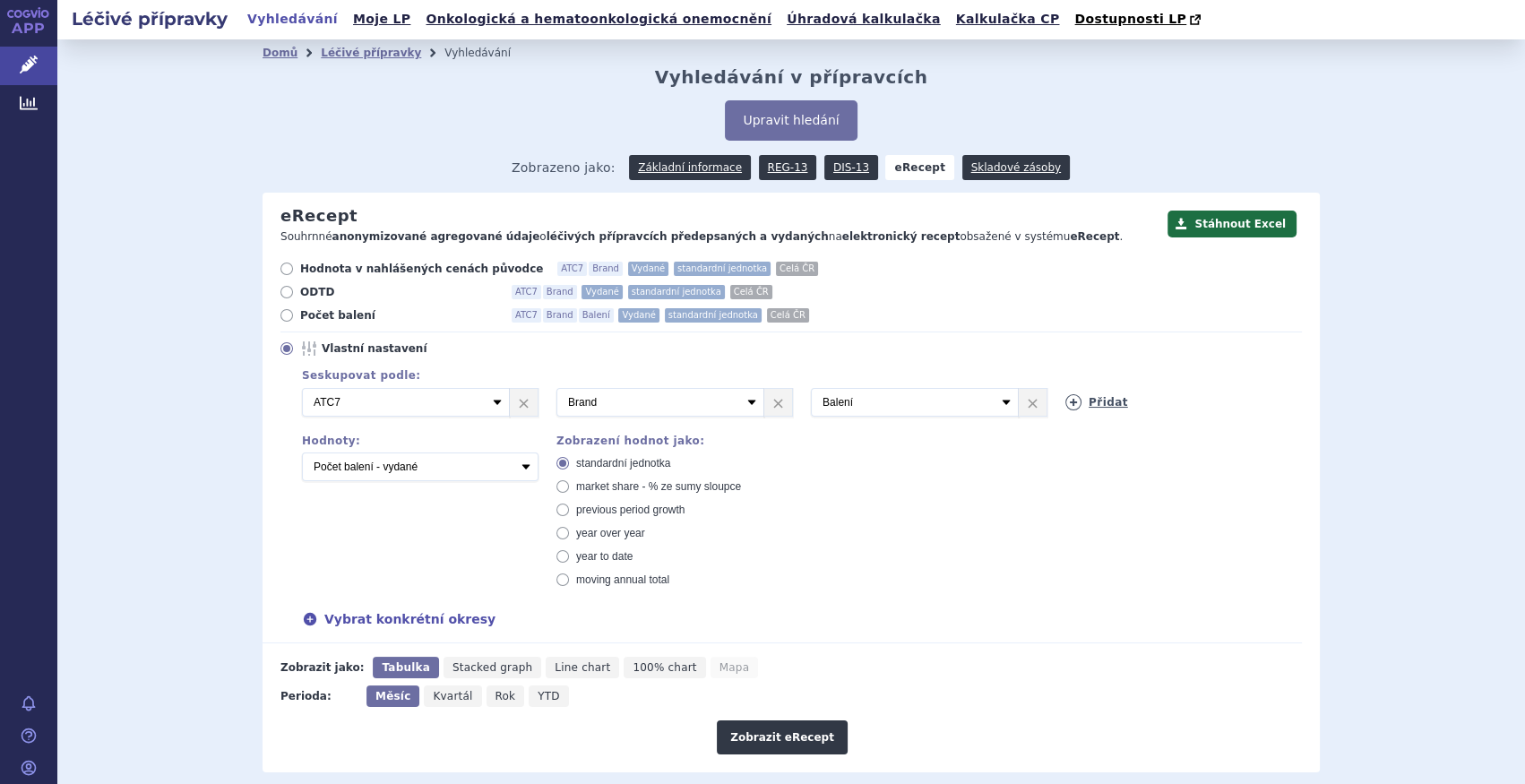
click at [1099, 398] on link "Přidat" at bounding box center [1097, 403] width 63 height 16
click at [1093, 403] on select "Vyberte groupování ATC3 ATC5 ATC7 Brand Balení Síla Forma SÚKL kód MAH VPOIS Re…" at bounding box center [1169, 402] width 208 height 28
select select "districtName"
click at [1066, 389] on select "Vyberte groupování ATC3 ATC5 ATC7 Brand Balení Síla Forma SÚKL kód MAH VPOIS Re…" at bounding box center [1169, 402] width 208 height 28
click at [800, 738] on button "Zobrazit eRecept" at bounding box center [782, 737] width 131 height 34
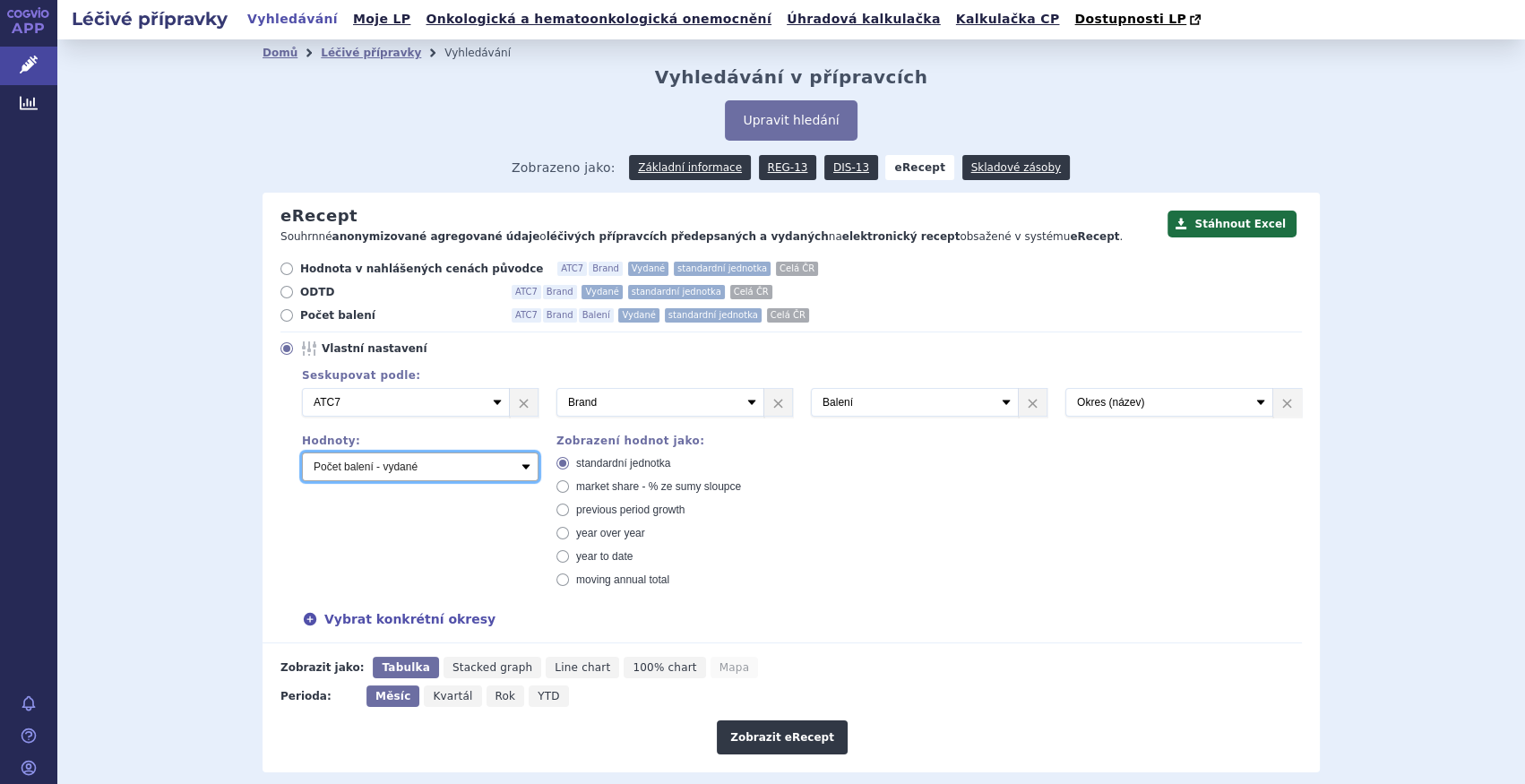
click at [434, 460] on select "Počet balení - vydané Hodnota v nahlášených cenách původce - vydané [DIS-13] Ho…" at bounding box center [420, 467] width 237 height 28
click at [940, 649] on form "Hodnota v nahlášených cenách původce ATC7 Brand Vydané standardní jednotka Celá…" at bounding box center [782, 508] width 1039 height 493
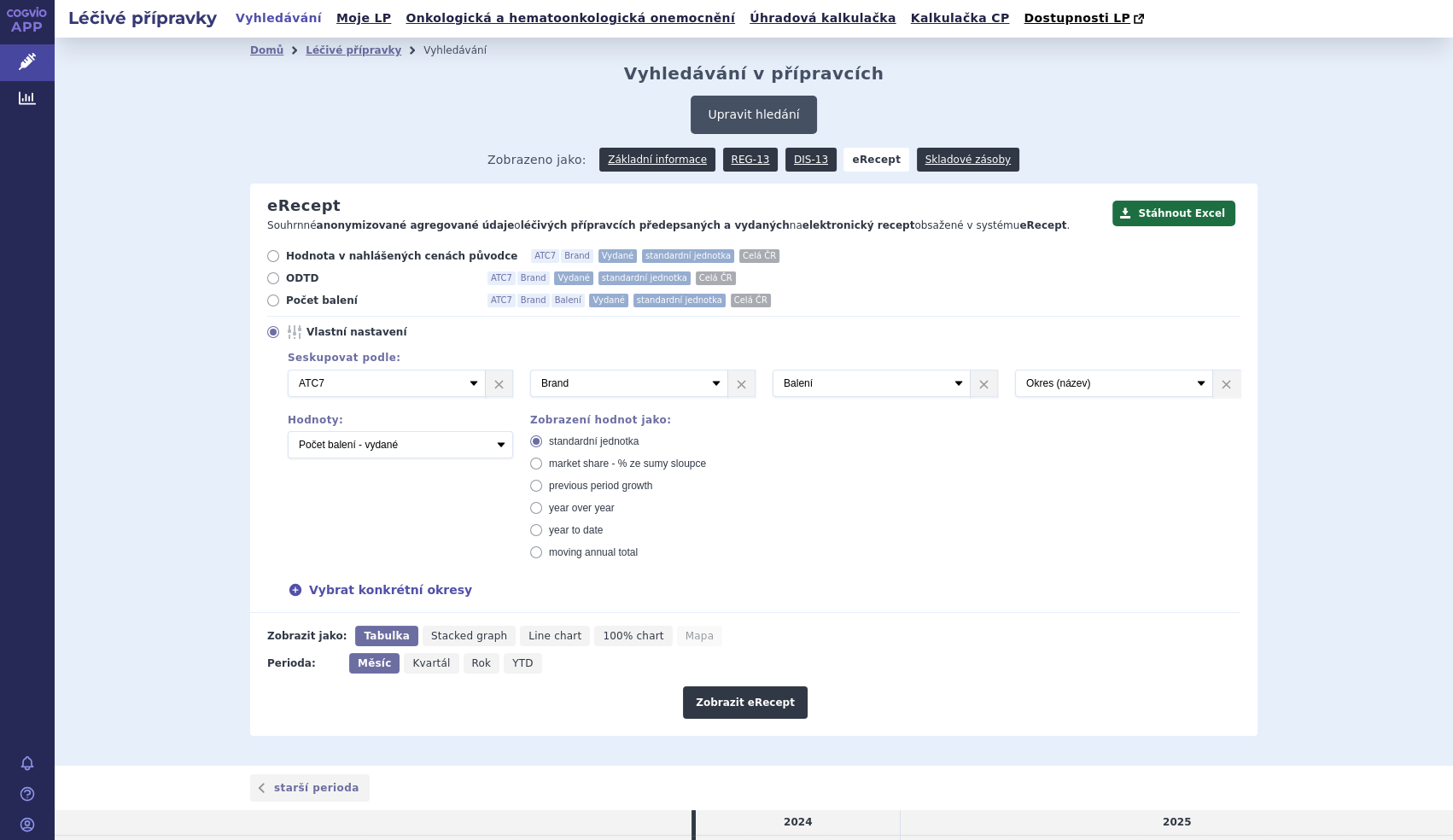
click at [775, 125] on button "Upravit hledání" at bounding box center [754, 115] width 126 height 38
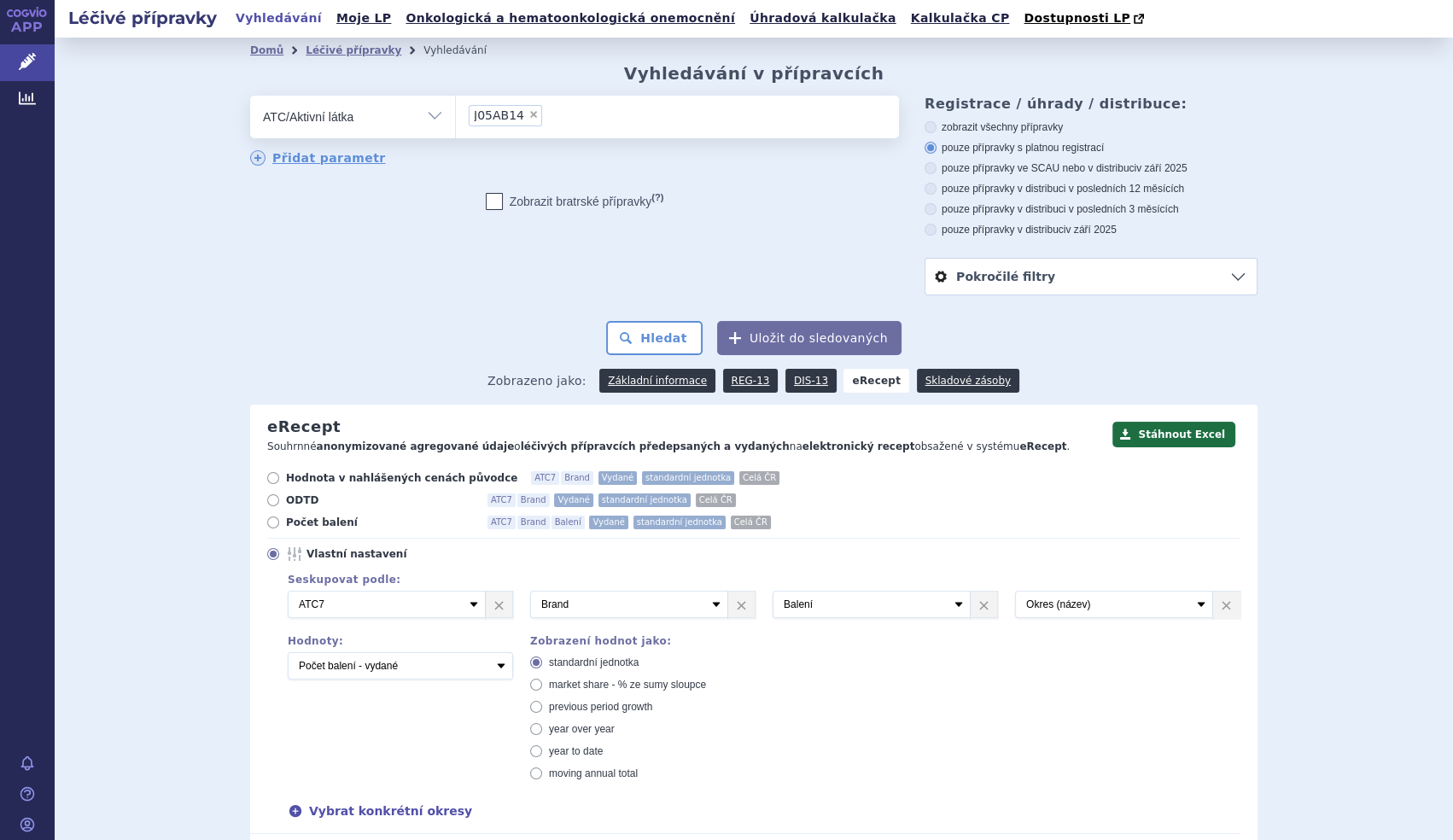
click at [521, 122] on li "× J05AB14" at bounding box center [506, 115] width 73 height 21
click at [456, 122] on select "J05AB14" at bounding box center [455, 116] width 1 height 43
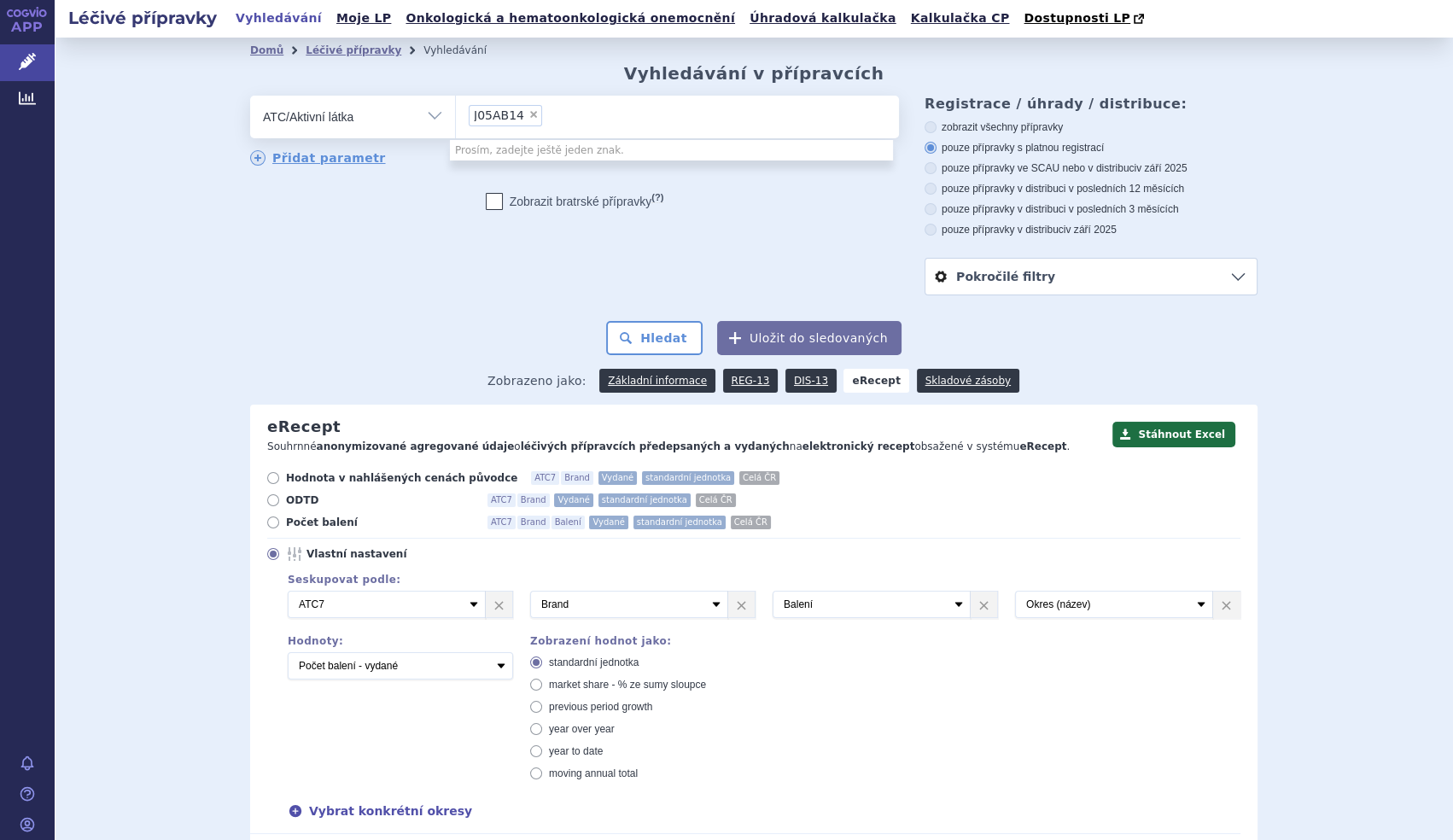
click at [528, 117] on span "×" at bounding box center [533, 114] width 10 height 10
click at [456, 117] on select "J05AB14" at bounding box center [455, 116] width 1 height 43
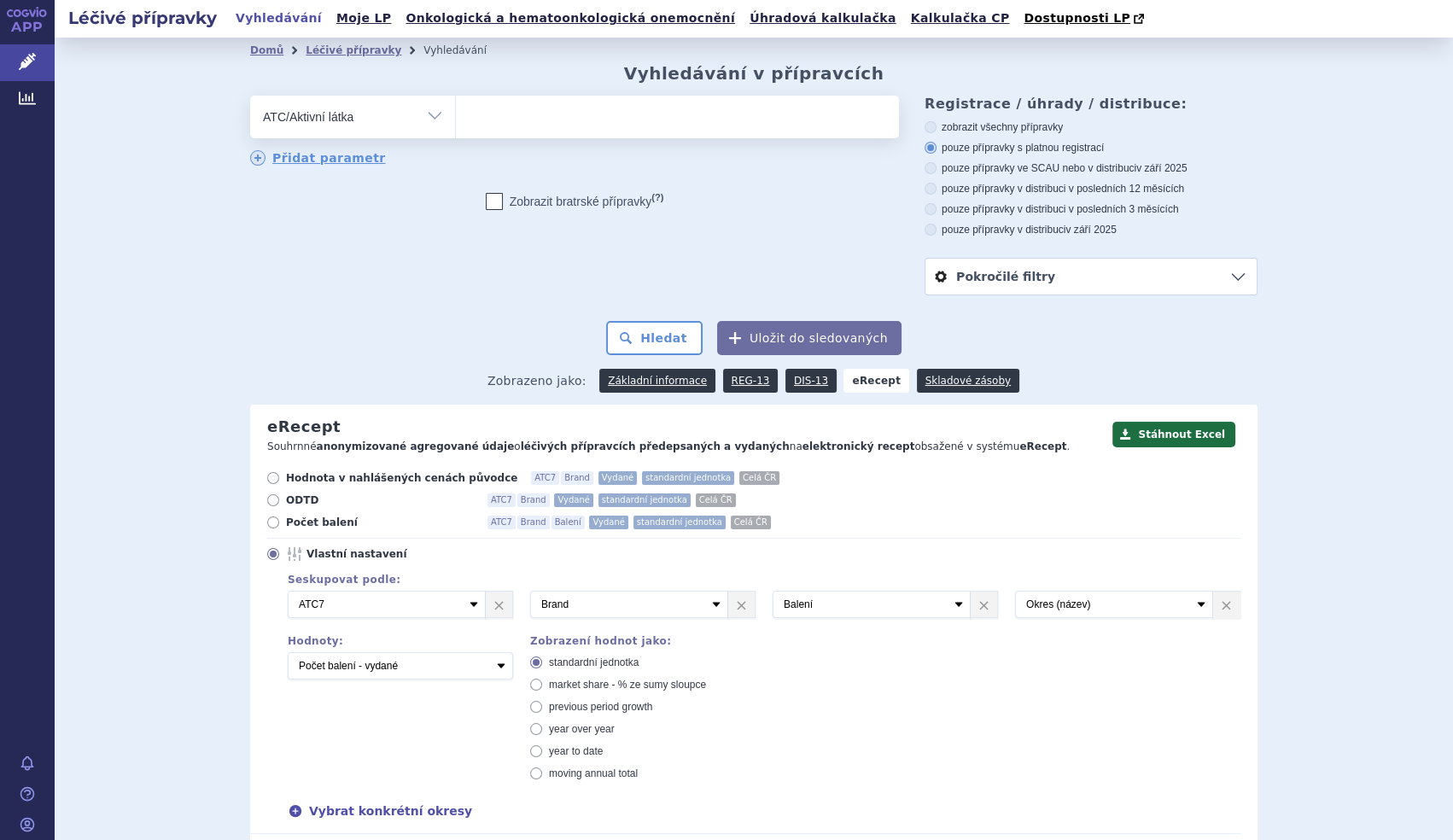
select select
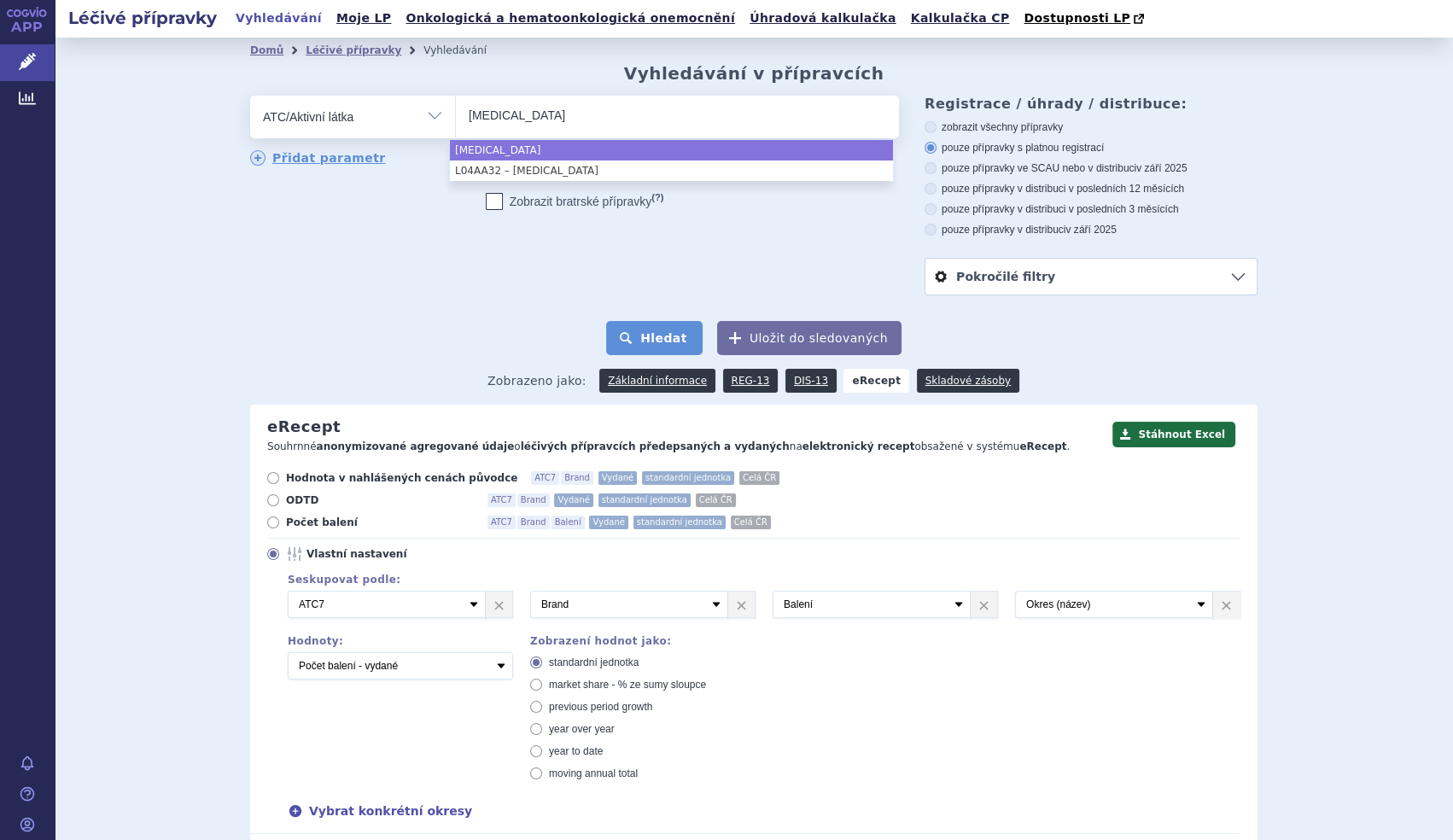
type input "[MEDICAL_DATA]"
click at [669, 329] on button "Hledat" at bounding box center [655, 337] width 97 height 34
select select "[MEDICAL_DATA]"
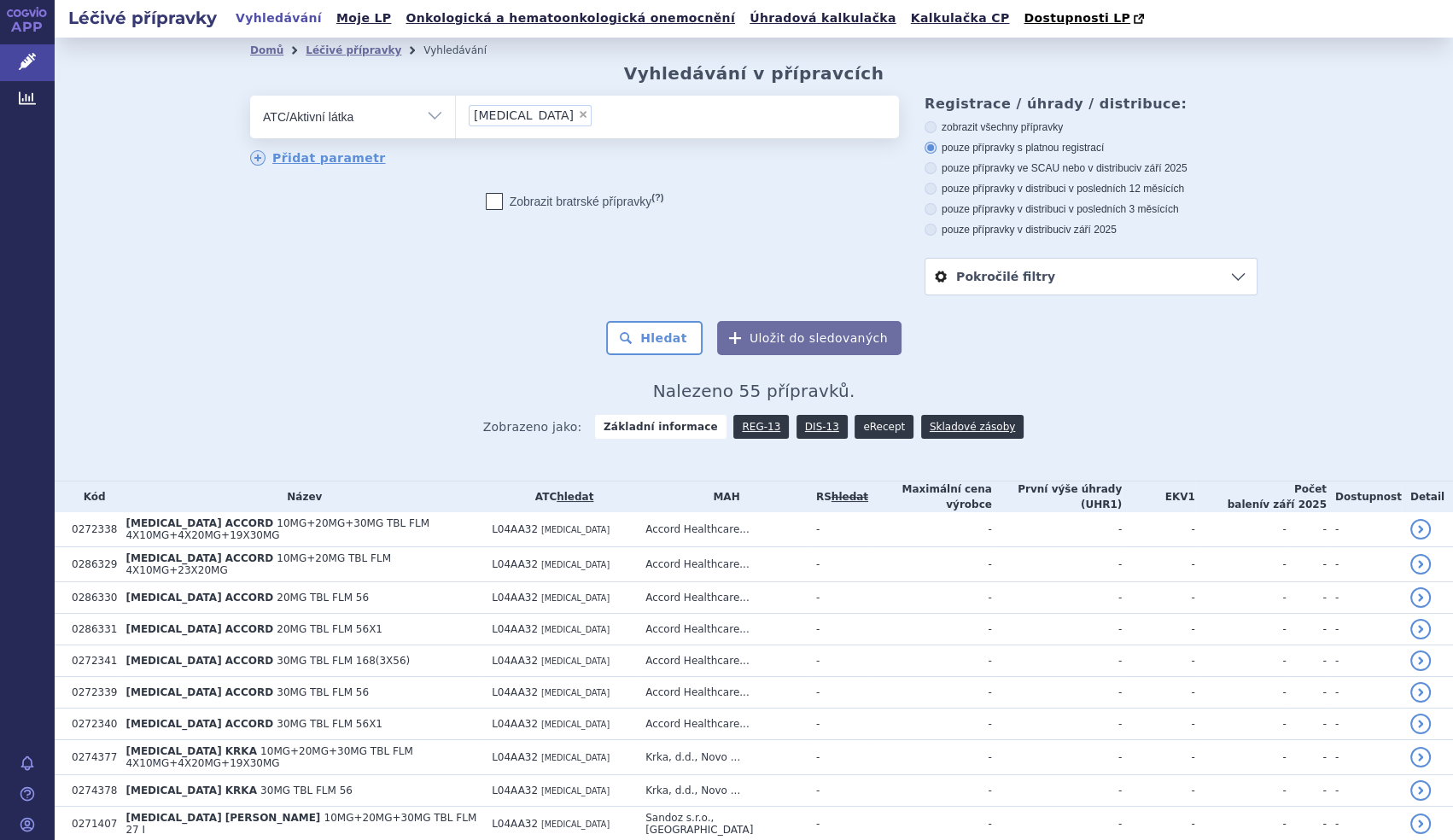
click at [863, 436] on link "eRecept" at bounding box center [885, 426] width 59 height 24
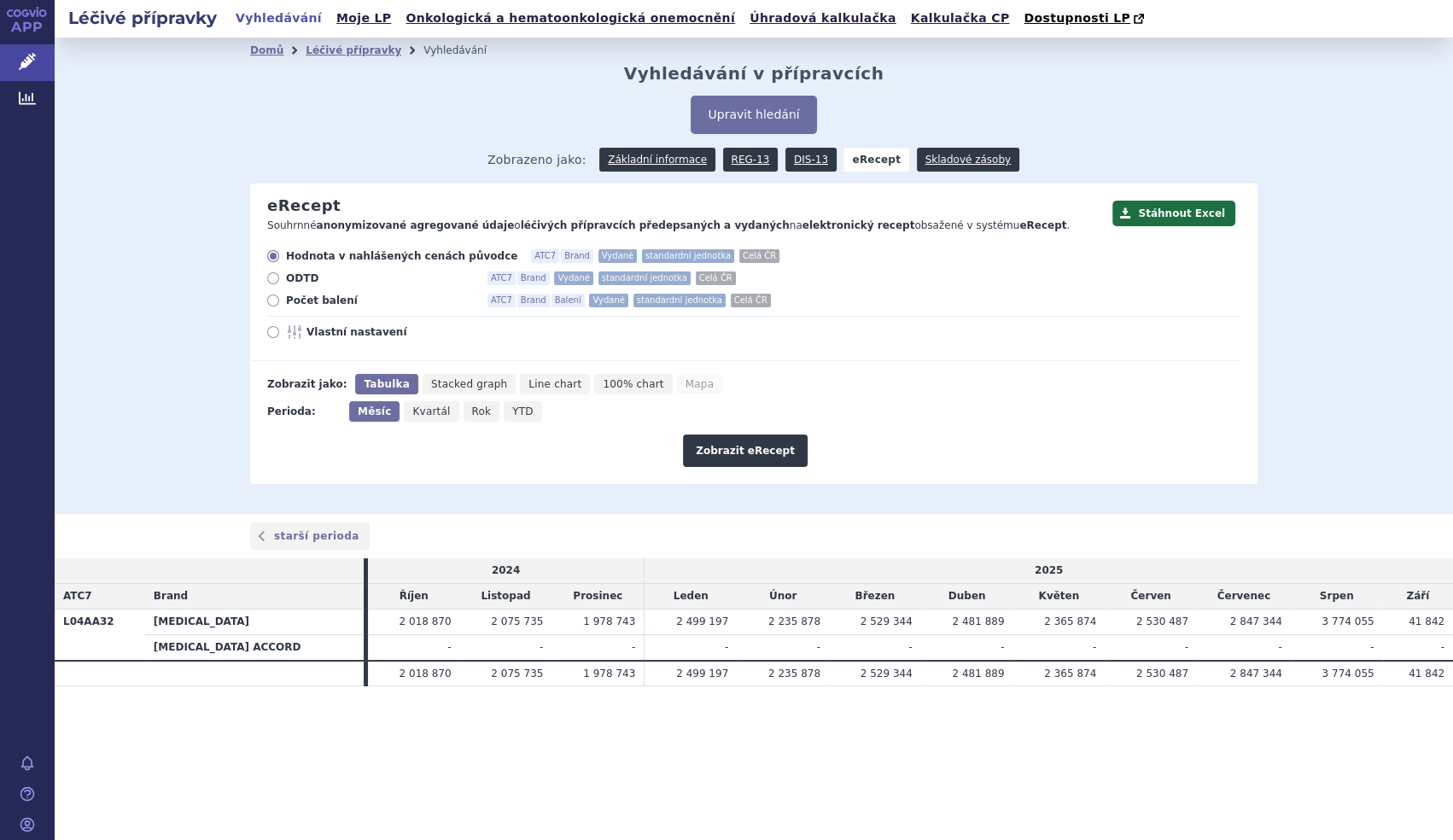
click at [331, 301] on span "Počet balení" at bounding box center [380, 301] width 188 height 14
click at [280, 301] on input "Počet balení ATC7 Brand Balení Vydané standardní jednotka Celá ČR" at bounding box center [275, 302] width 11 height 11
radio input "true"
click at [729, 452] on button "Zobrazit eRecept" at bounding box center [745, 450] width 125 height 32
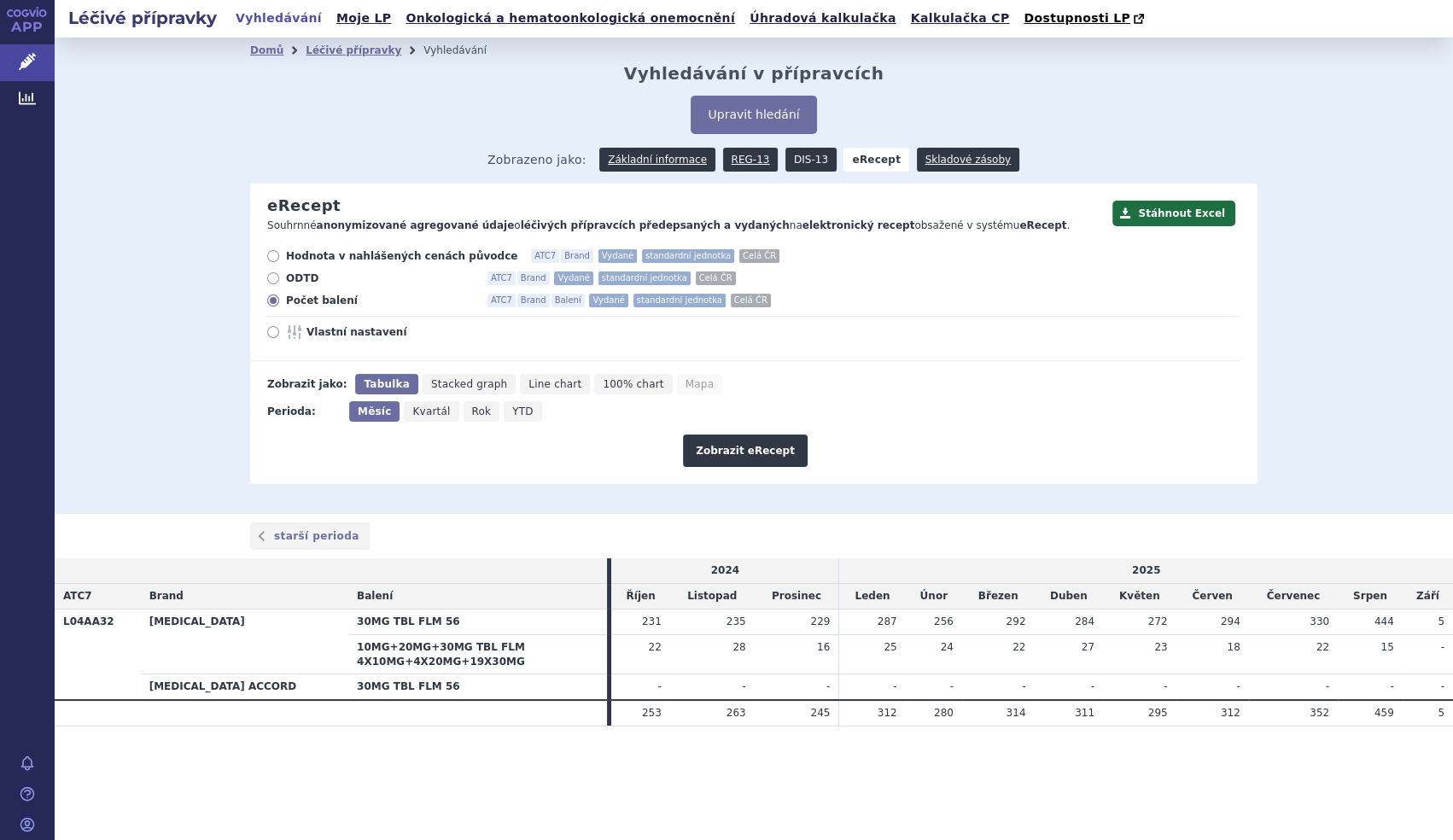
click at [800, 169] on link "DIS-13" at bounding box center [811, 159] width 51 height 24
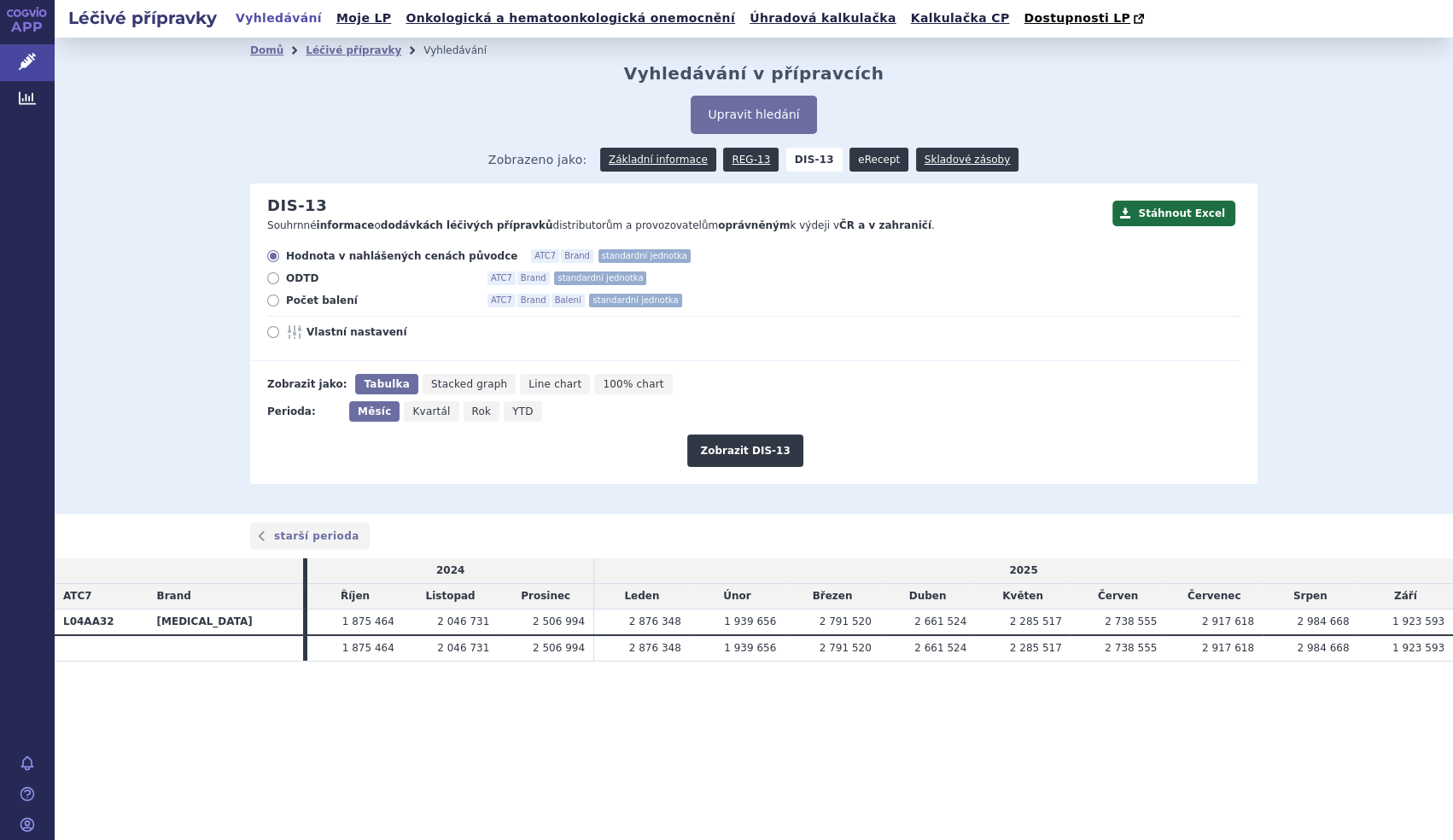
click at [872, 162] on link "eRecept" at bounding box center [879, 159] width 59 height 24
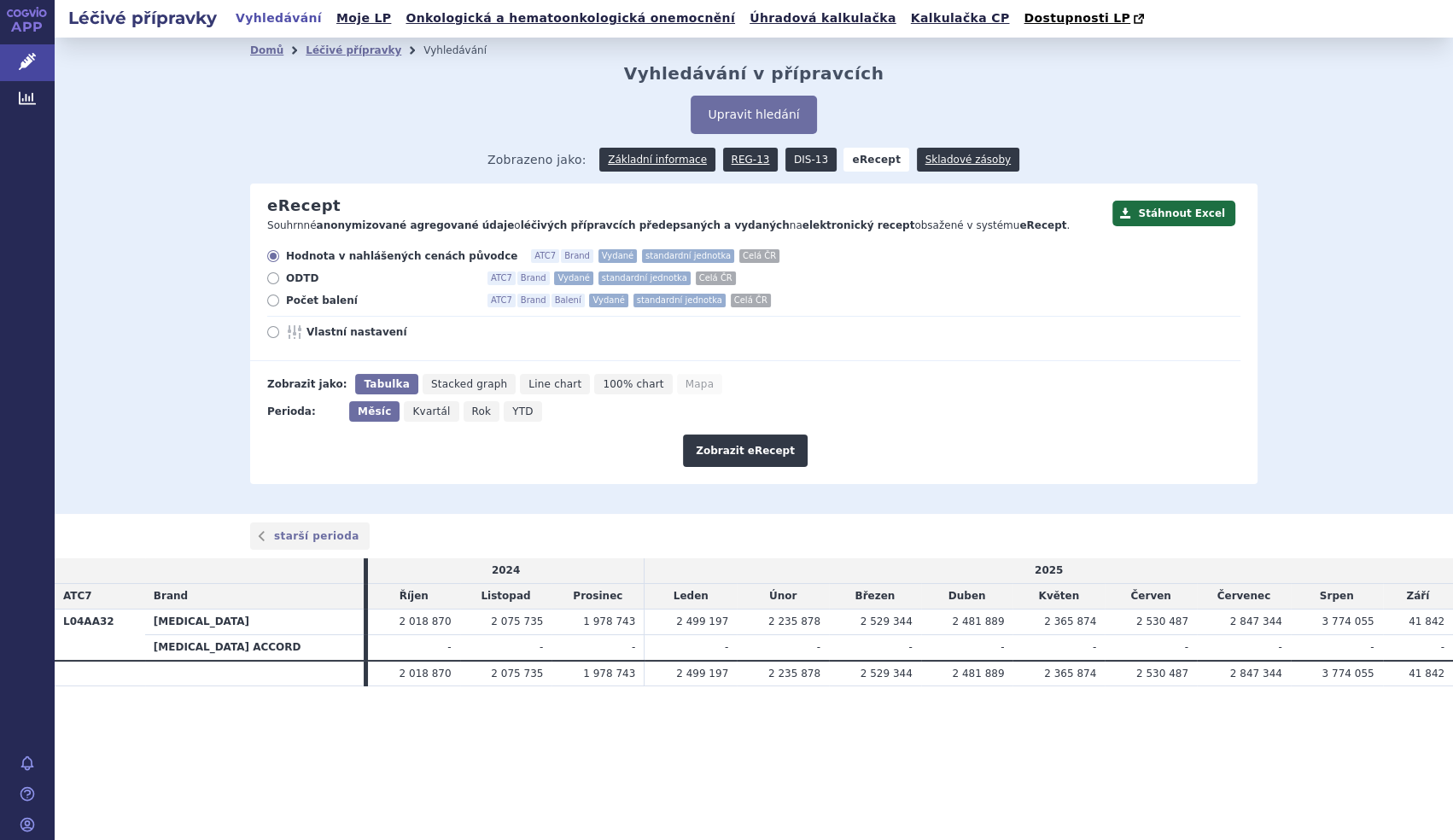
click at [808, 160] on link "DIS-13" at bounding box center [811, 159] width 51 height 24
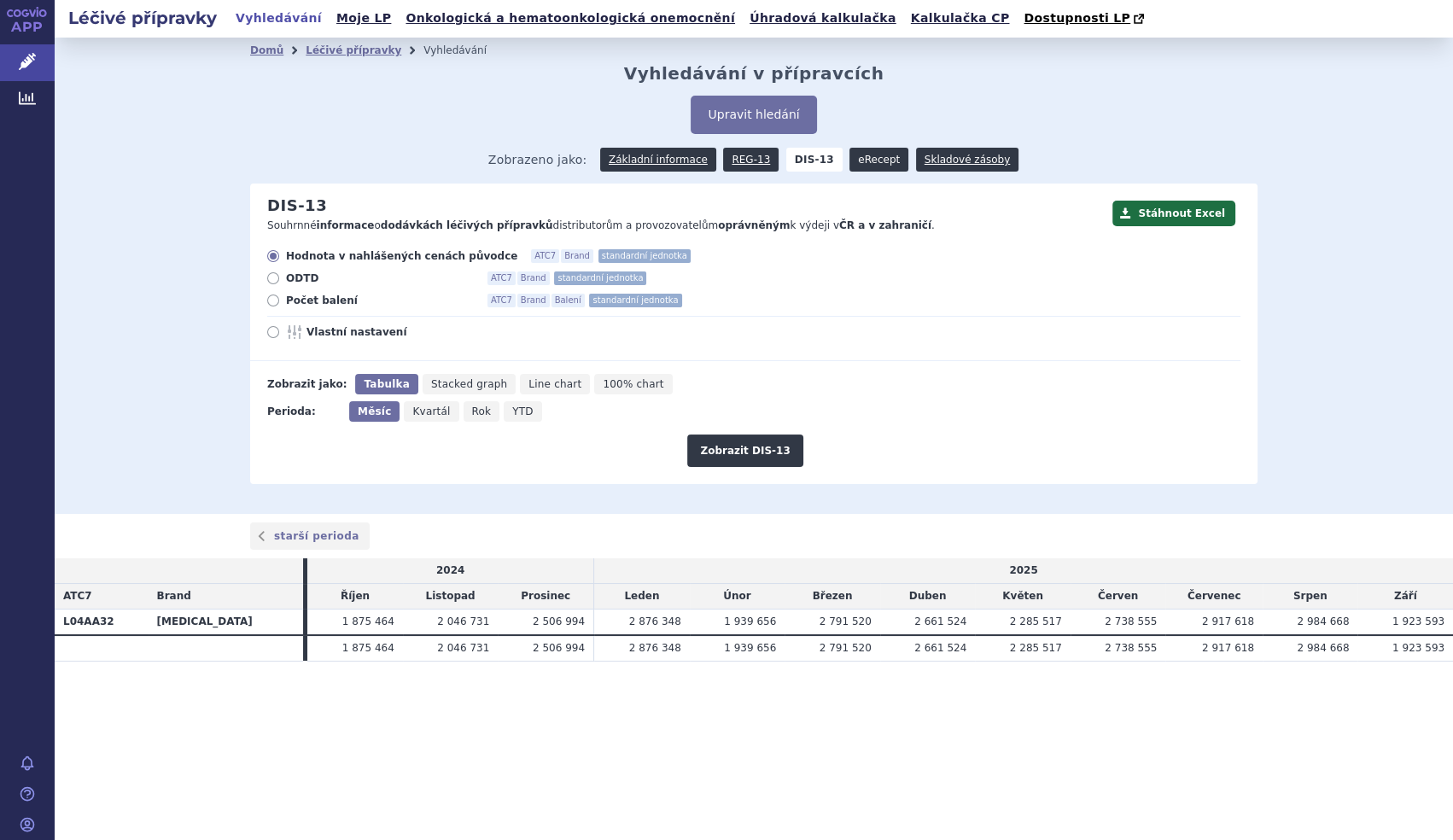
click at [882, 166] on link "eRecept" at bounding box center [879, 159] width 59 height 24
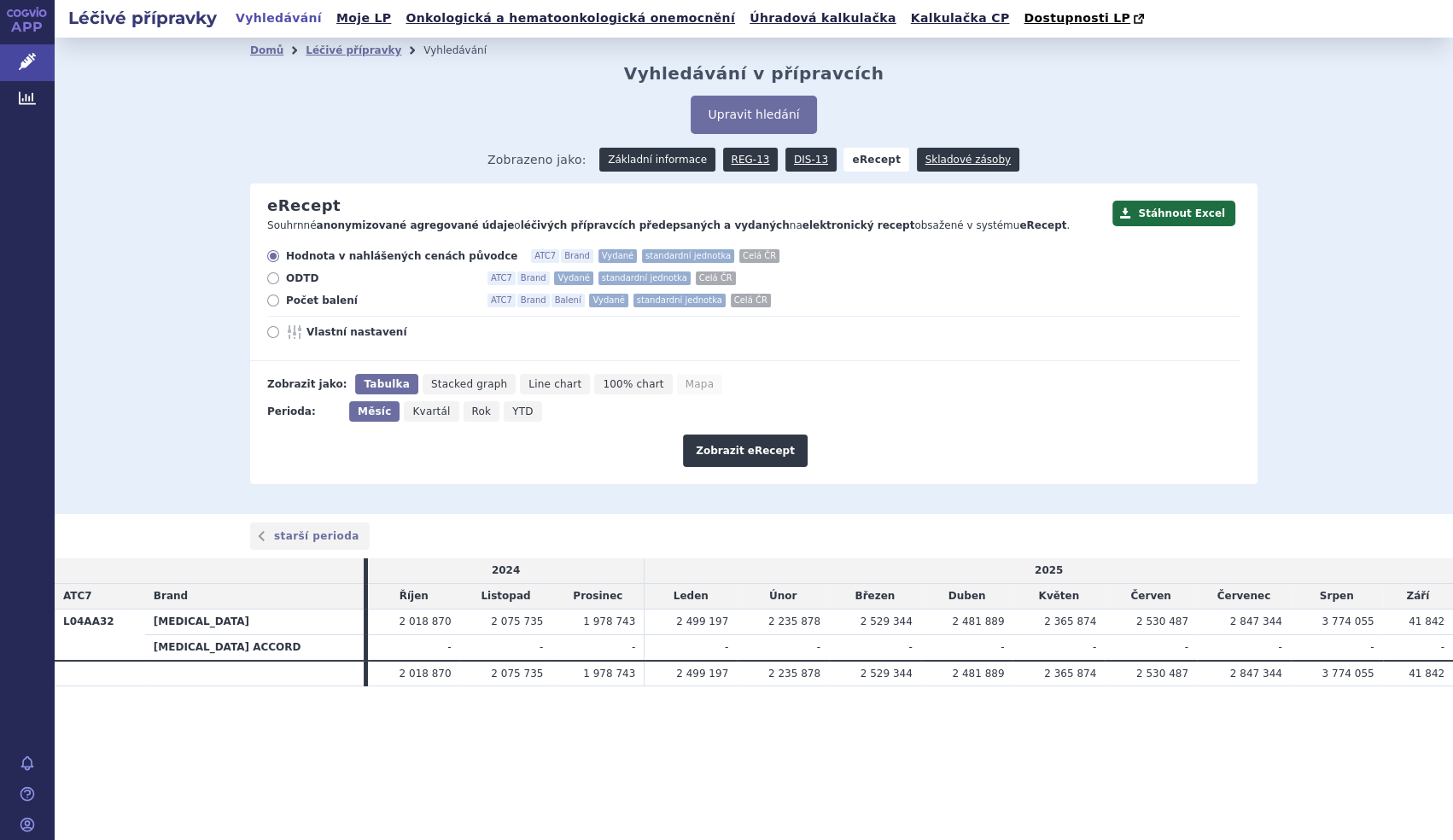
click at [689, 156] on link "Základní informace" at bounding box center [657, 159] width 116 height 24
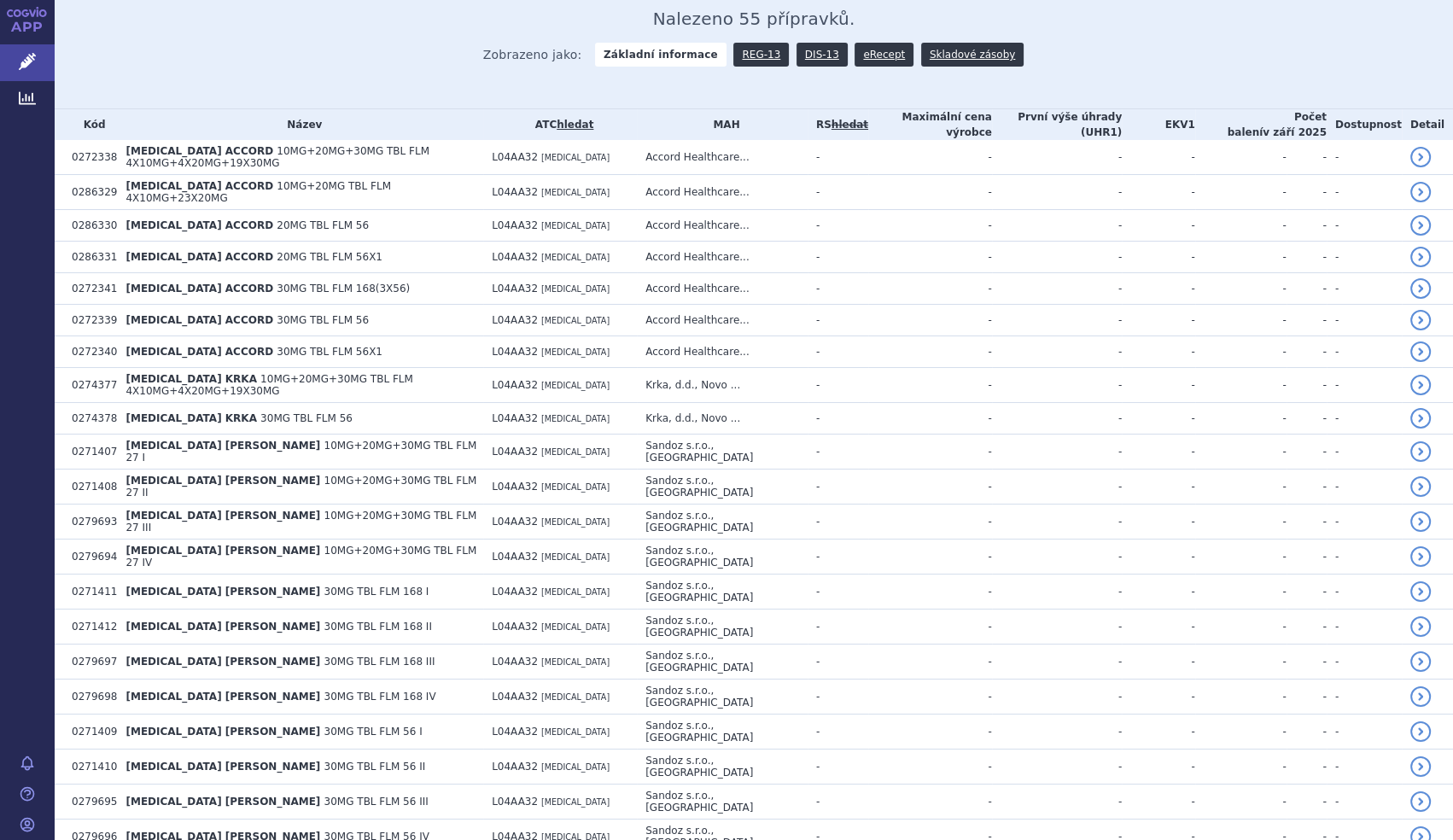
scroll to position [309, 0]
